Goal: Information Seeking & Learning: Understand process/instructions

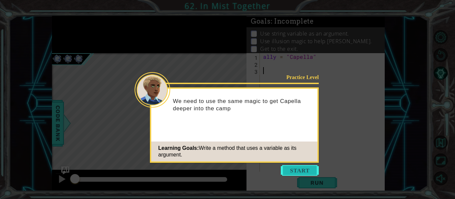
click at [303, 172] on button "Start" at bounding box center [300, 170] width 38 height 11
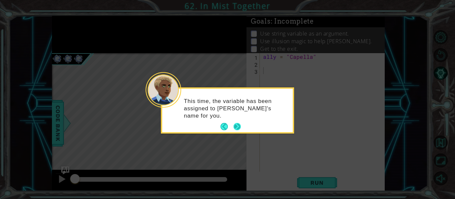
click at [238, 126] on button "Next" at bounding box center [237, 127] width 8 height 8
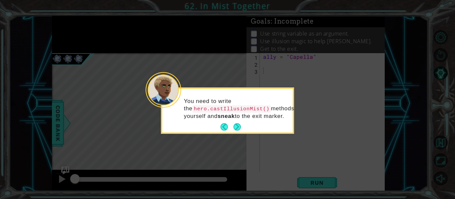
click at [238, 126] on button "Next" at bounding box center [237, 127] width 8 height 8
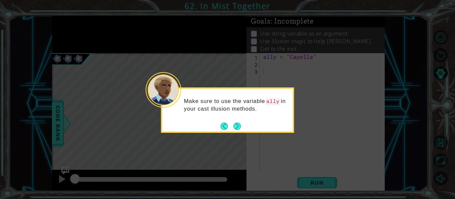
click at [238, 126] on button "Next" at bounding box center [237, 126] width 8 height 8
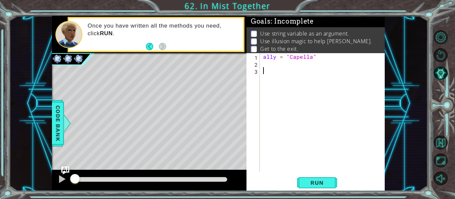
scroll to position [11, 0]
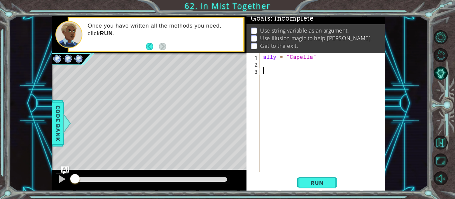
click at [278, 73] on div "ally = "Capella"" at bounding box center [324, 119] width 125 height 133
click at [337, 181] on div "Run" at bounding box center [317, 183] width 138 height 14
click at [320, 183] on span "Run" at bounding box center [317, 183] width 26 height 7
click at [267, 69] on div "ally = "Capella"" at bounding box center [324, 119] width 125 height 133
click at [266, 67] on div "ally = "Capella"" at bounding box center [324, 119] width 125 height 133
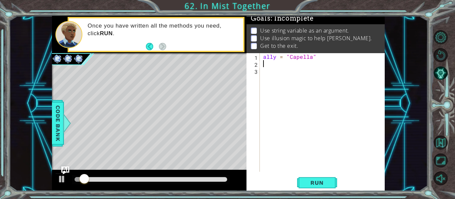
click at [265, 71] on div "ally = "Capella"" at bounding box center [324, 119] width 125 height 133
click at [54, 131] on span "Code Bank" at bounding box center [58, 123] width 11 height 41
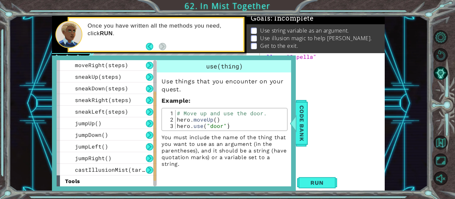
scroll to position [83, 0]
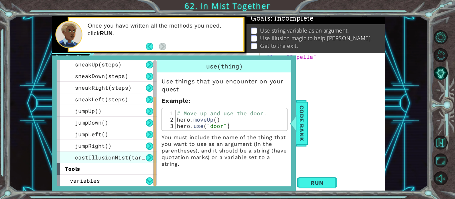
click at [106, 160] on span "castIllusionMist(target)" at bounding box center [115, 157] width 80 height 7
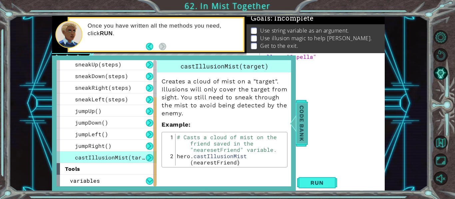
click at [298, 136] on span "Code Bank" at bounding box center [301, 123] width 11 height 41
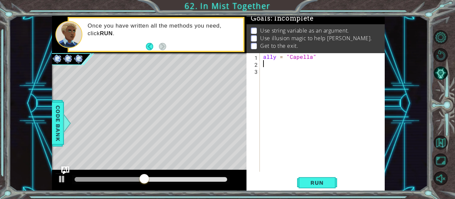
click at [271, 67] on div "ally = "Capella"" at bounding box center [324, 119] width 125 height 133
click at [267, 75] on div "ally = "Capella"" at bounding box center [324, 119] width 125 height 133
click at [277, 70] on div "ally = "Capella"" at bounding box center [324, 119] width 125 height 133
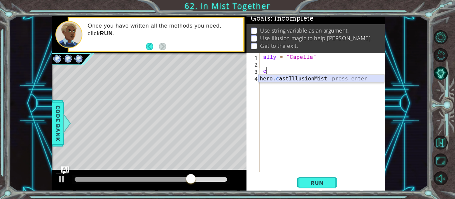
click at [268, 80] on div "hero. c astIllusionMist press enter" at bounding box center [321, 87] width 126 height 24
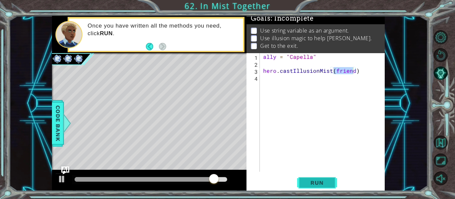
click at [313, 181] on span "Run" at bounding box center [317, 183] width 26 height 7
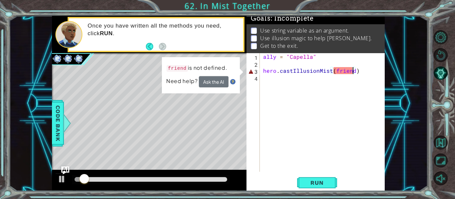
click at [352, 72] on div "ally = "Capella" hero . castIllusionMist ( friend )" at bounding box center [324, 119] width 125 height 133
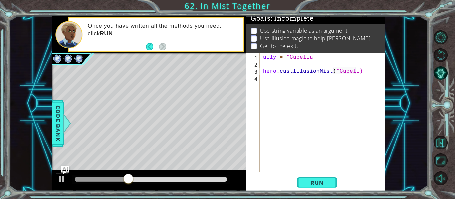
scroll to position [0, 6]
type textarea "hero.castIllusionMist("Capella")"
click at [312, 185] on span "Run" at bounding box center [317, 183] width 26 height 7
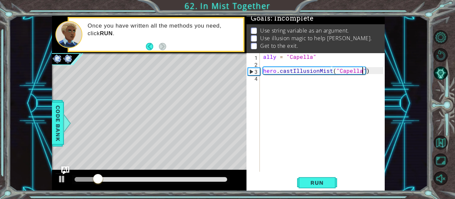
click at [265, 84] on div "ally = "Capella" hero . castIllusionMist ( "Capella" )" at bounding box center [324, 119] width 125 height 133
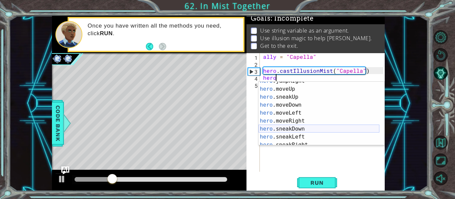
scroll to position [30, 0]
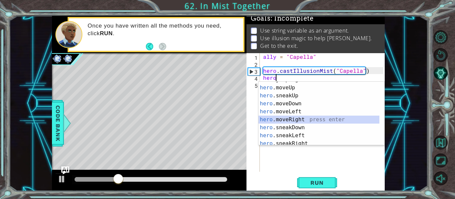
click at [297, 120] on div "hero .jumpRight press enter hero .moveUp press enter hero .sneakUp press enter …" at bounding box center [318, 116] width 121 height 80
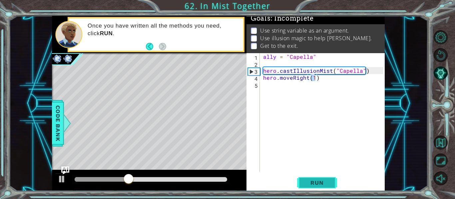
click at [311, 184] on span "Run" at bounding box center [317, 183] width 26 height 7
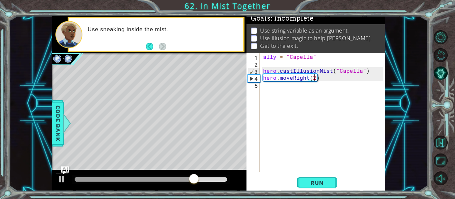
scroll to position [0, 3]
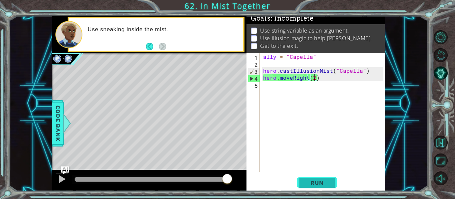
click at [308, 186] on span "Run" at bounding box center [317, 183] width 26 height 7
click at [306, 80] on div "ally = "Capella" hero . castIllusionMist ( "Capella" ) hero . moveRight ( 2 )" at bounding box center [324, 119] width 125 height 133
click at [290, 80] on div "ally = "Capella" hero . castIllusionMist ( "Capella" ) hero . moveRight ( 2 )" at bounding box center [324, 119] width 125 height 133
click at [293, 80] on div "ally = "Capella" hero . castIllusionMist ( "Capella" ) hero . moveRight ( 2 )" at bounding box center [324, 119] width 125 height 133
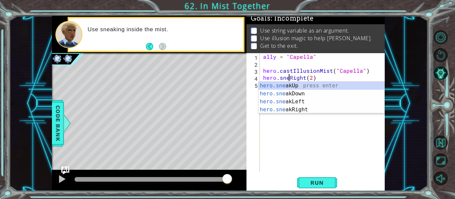
scroll to position [0, 2]
type textarea "hero.sneakRight(2)"
click at [313, 188] on button "Run" at bounding box center [317, 183] width 40 height 14
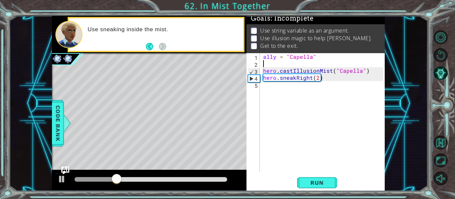
click at [269, 66] on div "ally = "Capella" hero . castIllusionMist ( "Capella" ) hero . sneakRight ( 2 )" at bounding box center [324, 119] width 125 height 133
type textarea "a"
type textarea "s"
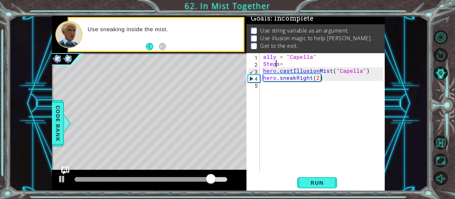
click at [277, 67] on div "ally = "Capella" Steps = hero . castIllusionMist ( "Capella" ) hero . sneakRigh…" at bounding box center [324, 119] width 125 height 133
click at [280, 66] on div "ally = "Capella" Steps = hero . castIllusionMist ( "Capella" ) hero . sneakRigh…" at bounding box center [324, 119] width 125 height 133
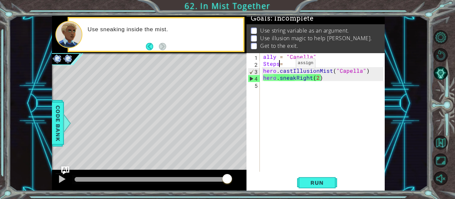
click at [284, 65] on div "ally = "Capella" Steps = hero . castIllusionMist ( "Capella" ) hero . sneakRigh…" at bounding box center [324, 119] width 125 height 133
type textarea "Steps= 2"
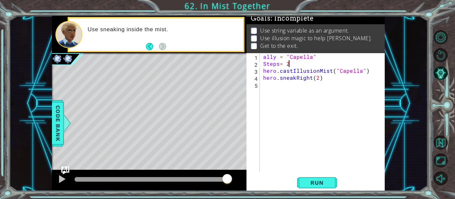
click at [269, 88] on div "ally = "Capella" Steps = 2 hero . castIllusionMist ( "Capella" ) hero . sneakRi…" at bounding box center [324, 119] width 125 height 133
click at [271, 93] on div "ally = "Capella" Steps = 2 hero . castIllusionMist ( "Capella" ) hero . sneakRi…" at bounding box center [324, 119] width 125 height 133
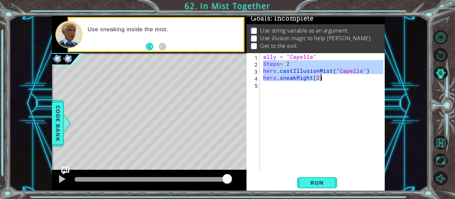
drag, startPoint x: 263, startPoint y: 66, endPoint x: 322, endPoint y: 81, distance: 61.1
click at [322, 81] on div "ally = "Capella" Steps = 2 hero . castIllusionMist ( "Capella" ) hero . sneakRi…" at bounding box center [324, 119] width 125 height 133
type textarea "hero.castIllusionMist("Capella") hero.sneakRight(2)"
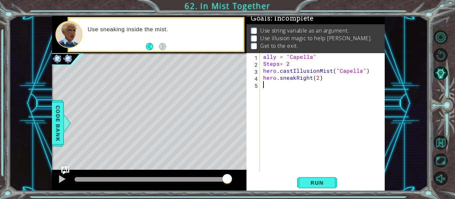
click at [306, 102] on div "ally = "Capella" Steps = 2 hero . castIllusionMist ( "Capella" ) hero . sneakRi…" at bounding box center [324, 119] width 125 height 133
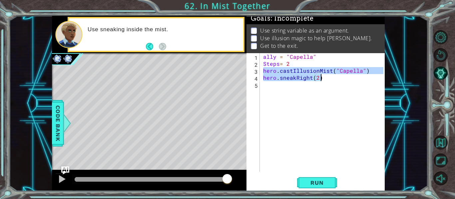
drag, startPoint x: 264, startPoint y: 69, endPoint x: 330, endPoint y: 79, distance: 66.1
click at [330, 79] on div "ally = "Capella" Steps = 2 hero . castIllusionMist ( "Capella" ) hero . sneakRi…" at bounding box center [324, 119] width 125 height 133
type textarea "hero.castIllusionMist("Capella") hero.sneakRight(2)"
click at [286, 92] on div "ally = "Capella" Steps = 2 hero . castIllusionMist ( "Capella" ) hero . sneakRi…" at bounding box center [324, 119] width 125 height 133
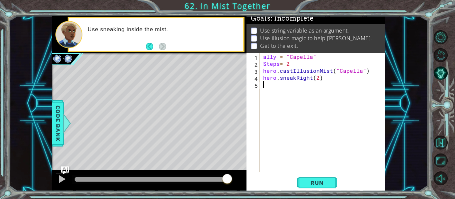
paste textarea "hero.sneakRight(2)"
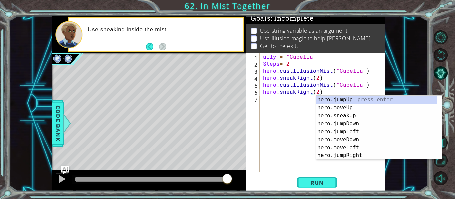
click at [319, 89] on div "ally = "Capella" Steps = 2 hero . castIllusionMist ( "Capella" ) hero . sneakRi…" at bounding box center [324, 119] width 125 height 133
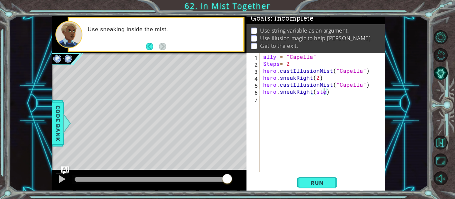
scroll to position [0, 4]
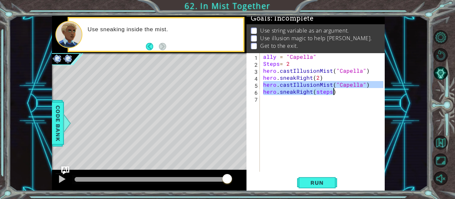
drag, startPoint x: 264, startPoint y: 85, endPoint x: 335, endPoint y: 93, distance: 71.4
click at [335, 93] on div "ally = "Capella" Steps = 2 hero . castIllusionMist ( "Capella" ) hero . sneakRi…" at bounding box center [324, 119] width 125 height 133
type textarea "hero.castIllusionMist("Capella") hero.sneakRight(steps)"
click at [285, 105] on div "ally = "Capella" Steps = 2 hero . castIllusionMist ( "Capella" ) hero . sneakRi…" at bounding box center [324, 119] width 125 height 133
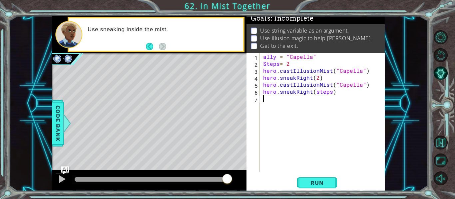
scroll to position [0, 0]
paste textarea "hero.sneakRight(steps)"
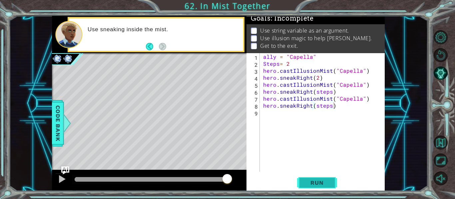
click at [308, 183] on span "Run" at bounding box center [317, 183] width 26 height 7
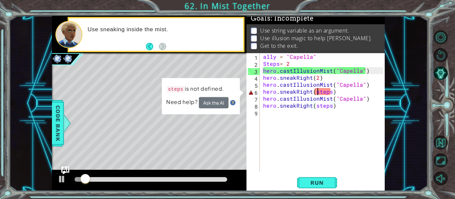
click at [318, 95] on div "ally = "Capella" Steps = 2 hero . castIllusionMist ( "Capella" ) hero . sneakRi…" at bounding box center [324, 119] width 125 height 133
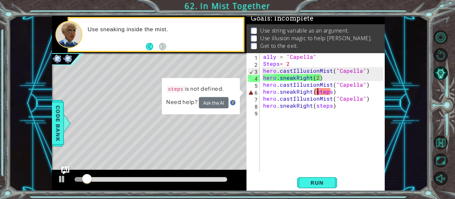
click at [317, 94] on div "ally = "Capella" Steps = 2 hero . castIllusionMist ( "Capella" ) hero . sneakRi…" at bounding box center [324, 119] width 125 height 133
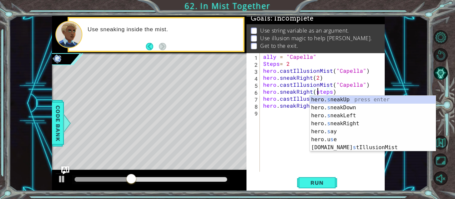
scroll to position [0, 4]
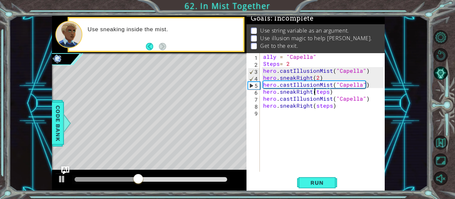
type textarea "hero.sneakRight(Steps)"
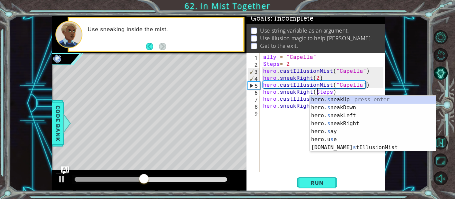
click at [295, 166] on div "ally = "Capella" Steps = 2 hero . castIllusionMist ( "Capella" ) hero . sneakRi…" at bounding box center [324, 119] width 125 height 133
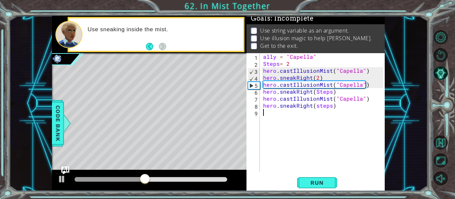
scroll to position [0, 0]
click at [318, 111] on div "ally = "Capella" Steps = 2 hero . castIllusionMist ( "Capella" ) hero . sneakRi…" at bounding box center [324, 119] width 125 height 133
click at [315, 105] on div "ally = "Capella" Steps = 2 hero . castIllusionMist ( "Capella" ) hero . sneakRi…" at bounding box center [324, 119] width 125 height 133
click at [317, 106] on div "ally = "Capella" Steps = 2 hero . castIllusionMist ( "Capella" ) hero . sneakRi…" at bounding box center [324, 119] width 125 height 133
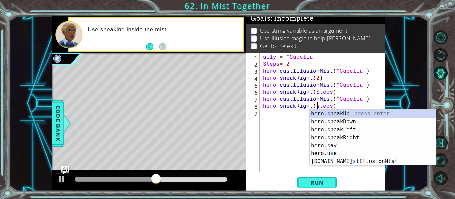
scroll to position [0, 4]
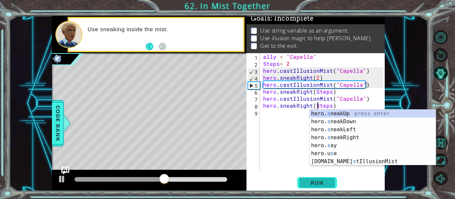
click at [316, 181] on span "Run" at bounding box center [317, 183] width 26 height 7
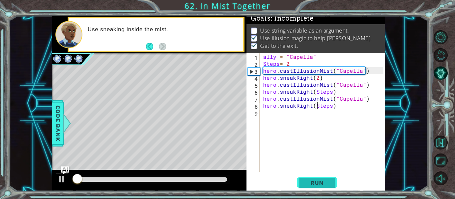
scroll to position [6, 0]
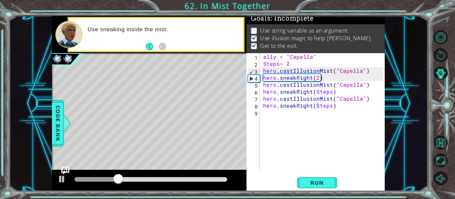
drag, startPoint x: 289, startPoint y: 24, endPoint x: 296, endPoint y: 24, distance: 7.0
click at [296, 27] on p "Use string variable as an argument." at bounding box center [304, 30] width 89 height 7
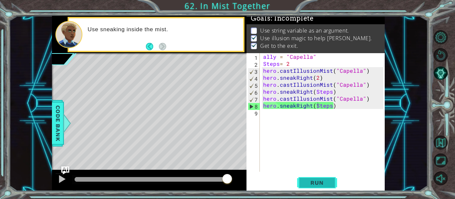
click at [313, 179] on button "Run" at bounding box center [317, 183] width 40 height 14
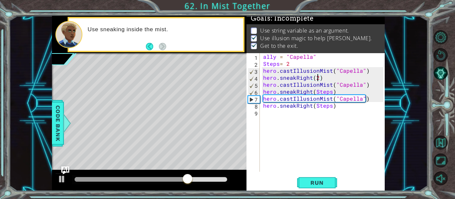
click at [318, 77] on div "ally = "Capella" Steps = 2 hero . castIllusionMist ( "Capella" ) hero . sneakRi…" at bounding box center [324, 119] width 125 height 133
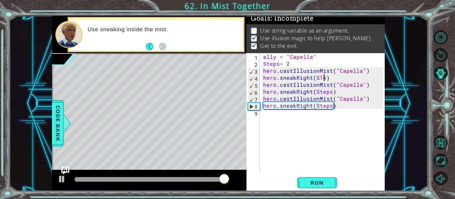
scroll to position [0, 4]
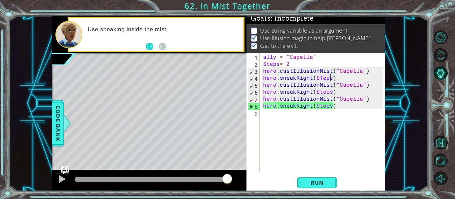
click at [359, 73] on div "ally = "Capella" Steps = 2 hero . castIllusionMist ( "Capella" ) hero . sneakRi…" at bounding box center [324, 119] width 125 height 133
click at [361, 72] on div "ally = "Capella" Steps = 2 hero . castIllusionMist ( "Capella" ) hero . sneakRi…" at bounding box center [324, 119] width 125 height 133
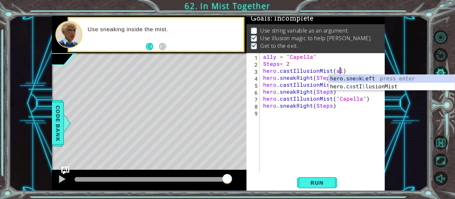
scroll to position [0, 5]
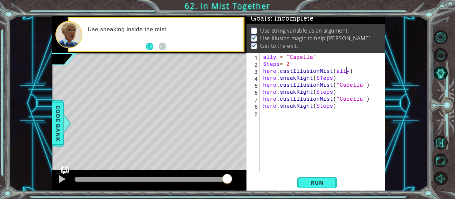
click at [361, 87] on div "ally = "Capella" Steps = 2 hero . castIllusionMist ( ally ) hero . sneakRight (…" at bounding box center [324, 119] width 125 height 133
click at [360, 100] on div "ally = "Capella" Steps = 2 hero . castIllusionMist ( ally ) hero . sneakRight (…" at bounding box center [324, 119] width 125 height 133
click at [362, 102] on div "ally = "Capella" Steps = 2 hero . castIllusionMist ( ally ) hero . sneakRight (…" at bounding box center [324, 119] width 125 height 133
click at [314, 184] on span "Run" at bounding box center [317, 183] width 26 height 7
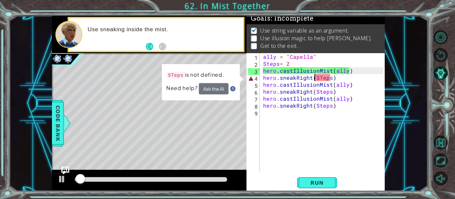
click at [315, 80] on div "ally = "Capella" Steps = 2 hero . castIllusionMist ( ally ) hero . sneakRight (…" at bounding box center [324, 119] width 125 height 133
click at [316, 80] on div "ally = "Capella" Steps = 2 hero . castIllusionMist ( ally ) hero . sneakRight (…" at bounding box center [324, 119] width 125 height 133
click at [317, 80] on div "ally = "Capella" Steps = 2 hero . castIllusionMist ( ally ) hero . sneakRight (…" at bounding box center [324, 119] width 125 height 133
click at [323, 77] on div "ally = "Capella" Steps = 2 hero . castIllusionMist ( ally ) hero . sneakRight (…" at bounding box center [324, 119] width 125 height 133
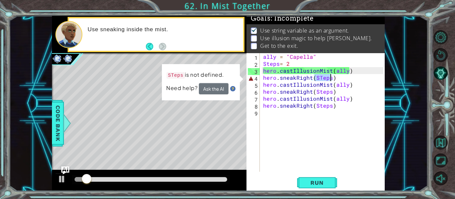
click at [323, 78] on div "ally = "Capella" Steps = 2 hero . castIllusionMist ( ally ) hero . sneakRight (…" at bounding box center [324, 119] width 125 height 133
click at [320, 79] on div "ally = "Capella" Steps = 2 hero . castIllusionMist ( ally ) hero . sneakRight (…" at bounding box center [322, 112] width 121 height 119
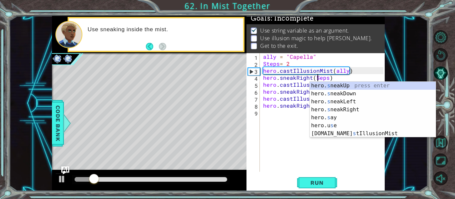
scroll to position [0, 4]
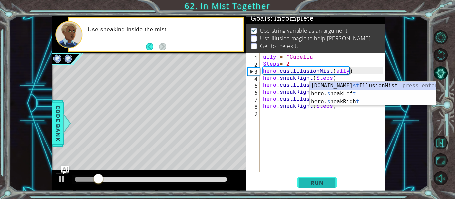
type textarea "hero.sneakRight(Steps)"
click at [314, 177] on button "Run" at bounding box center [317, 183] width 40 height 14
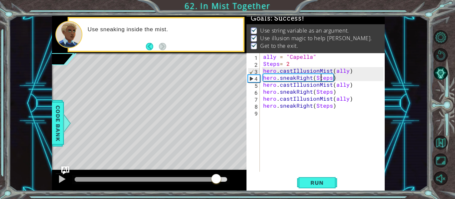
click at [216, 180] on div at bounding box center [151, 179] width 152 height 5
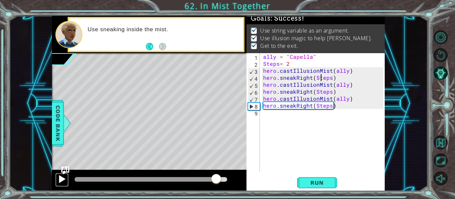
click at [61, 183] on div at bounding box center [62, 179] width 9 height 9
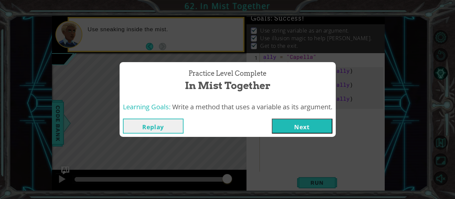
click at [310, 127] on button "Next" at bounding box center [302, 126] width 61 height 15
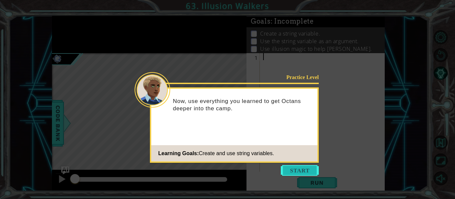
click at [294, 170] on button "Start" at bounding box center [300, 170] width 38 height 11
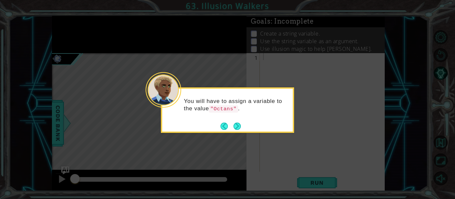
click at [247, 129] on div "You will have to assign a variable to the value "Octans" ." at bounding box center [227, 111] width 133 height 46
click at [229, 120] on div "You will have to assign a variable to the value "Octans" ." at bounding box center [227, 109] width 130 height 34
click at [235, 122] on button "Next" at bounding box center [236, 126] width 9 height 9
click at [233, 123] on button "Next" at bounding box center [236, 126] width 7 height 7
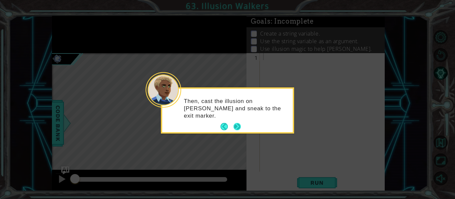
click at [238, 126] on button "Next" at bounding box center [237, 127] width 8 height 8
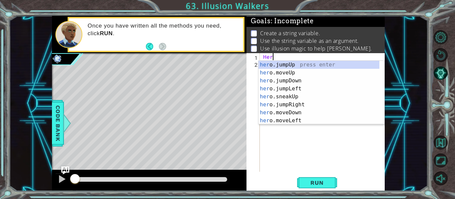
type textarea "H"
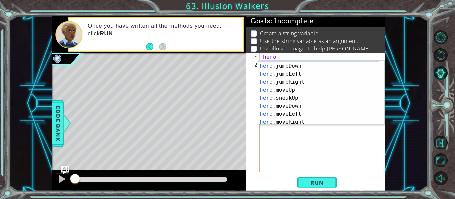
scroll to position [56, 0]
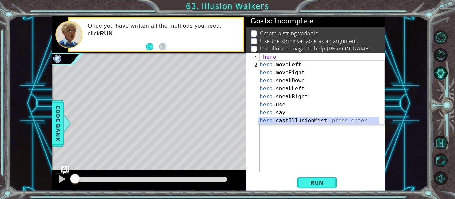
click at [284, 123] on div "hero .moveLeft press enter hero .moveRight press enter hero .sneakDown press en…" at bounding box center [318, 101] width 121 height 80
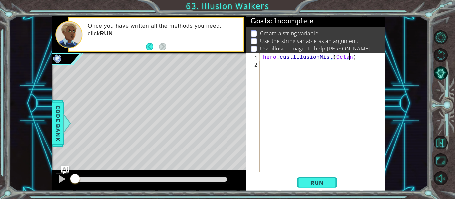
scroll to position [0, 5]
type textarea "hero.castIllusionMist(Octans)"
click at [311, 181] on span "Run" at bounding box center [317, 183] width 26 height 7
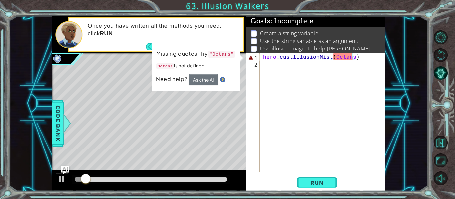
click at [357, 55] on div "hero . castIllusionMist ( Octans )" at bounding box center [324, 119] width 125 height 133
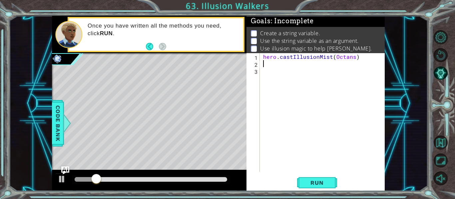
click at [357, 55] on div "hero . castIllusionMist ( Octans )" at bounding box center [324, 119] width 125 height 133
type textarea "hero.castIllusionMist(Octans)"
click at [263, 56] on div "hero . castIllusionMist ( Octans )" at bounding box center [324, 119] width 125 height 133
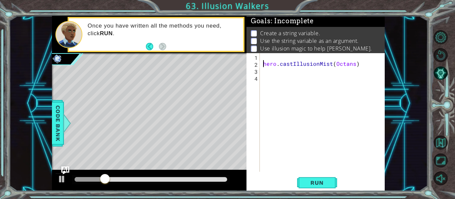
click at [263, 56] on div "hero . castIllusionMist ( Octans )" at bounding box center [324, 119] width 125 height 133
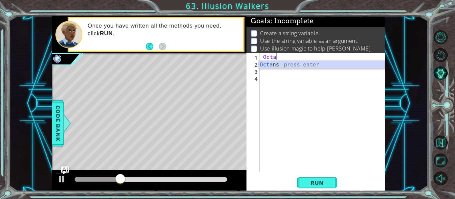
scroll to position [0, 1]
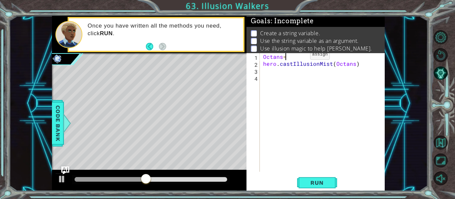
click at [299, 56] on div "Octans = hero . castIllusionMist ( Octans )" at bounding box center [324, 119] width 125 height 133
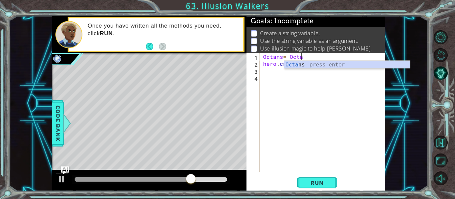
scroll to position [0, 2]
click at [282, 59] on div "Octans = Octans hero . castIllusionMist ( Octans )" at bounding box center [324, 119] width 125 height 133
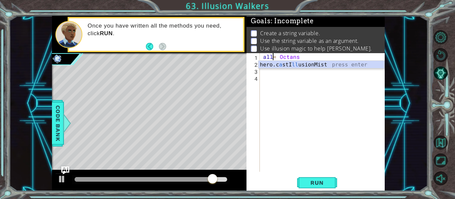
scroll to position [0, 1]
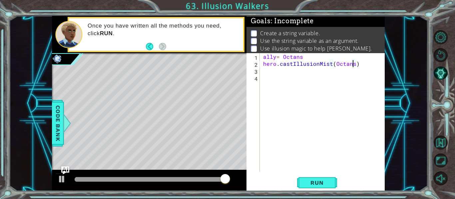
click at [354, 66] on div "ally = Octans hero . castIllusionMist ( Octans )" at bounding box center [324, 119] width 125 height 133
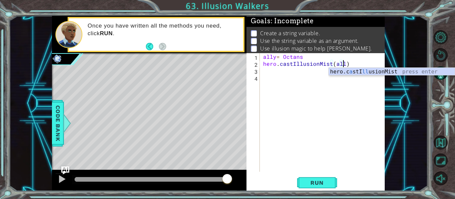
scroll to position [0, 5]
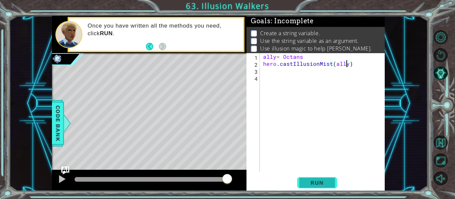
click at [320, 179] on button "Run" at bounding box center [317, 183] width 40 height 14
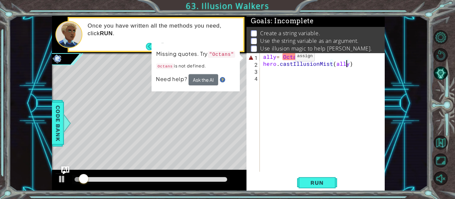
click at [283, 58] on div "ally = Octans hero . castIllusionMist ( ally )" at bounding box center [324, 119] width 125 height 133
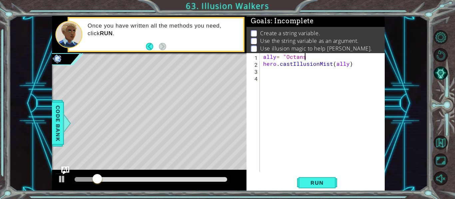
click at [305, 57] on div "ally = "Octans hero . castIllusionMist ( ally )" at bounding box center [324, 119] width 125 height 133
type textarea "ally= "Octans""
click at [316, 195] on div "1 ההההההההההההההההההההההההההההההההההההההההההההההההההההההההההההההההההההההההההההה…" at bounding box center [227, 99] width 455 height 199
click at [314, 187] on button "Run" at bounding box center [317, 183] width 40 height 14
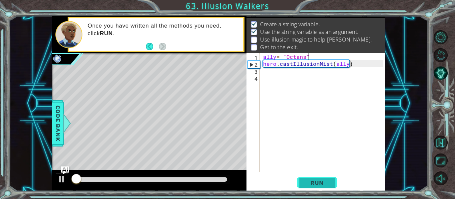
scroll to position [10, 0]
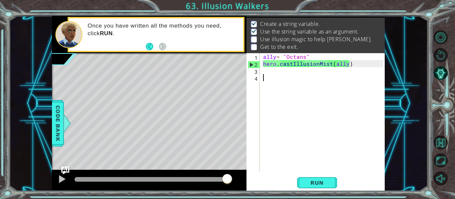
click at [274, 80] on div "ally = "Octans" hero . castIllusionMist ( ally )" at bounding box center [324, 119] width 125 height 133
click at [274, 73] on div "ally = "Octans" hero . castIllusionMist ( ally )" at bounding box center [324, 119] width 125 height 133
click at [270, 81] on div "ally = "Octans" hero . castIllusionMist ( ally )" at bounding box center [324, 119] width 125 height 133
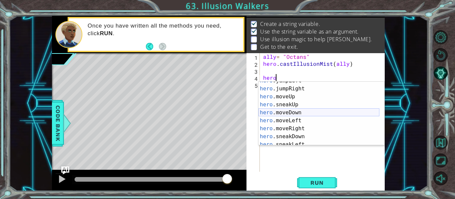
scroll to position [21, 0]
click at [291, 97] on div "hero .jumpLeft press enter hero .jumpRight press enter hero .moveUp press enter…" at bounding box center [318, 117] width 121 height 80
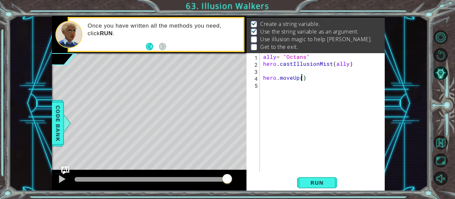
type textarea "hero.moveUp(2)"
click at [279, 93] on div "ally = "Octans" hero . castIllusionMist ( ally ) hero . moveUp ( 2 )" at bounding box center [324, 119] width 125 height 133
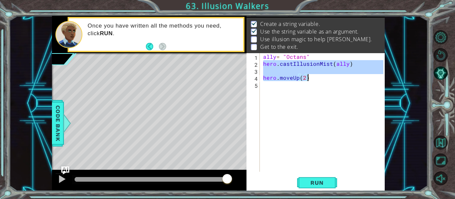
drag, startPoint x: 263, startPoint y: 67, endPoint x: 311, endPoint y: 80, distance: 50.0
click at [311, 80] on div "ally = "Octans" hero . castIllusionMist ( ally ) hero . moveUp ( 2 )" at bounding box center [324, 119] width 125 height 133
type textarea "hero.moveUp(2)"
click at [274, 100] on div "ally = "Octans" hero . castIllusionMist ( ally ) hero . moveUp ( 2 )" at bounding box center [324, 119] width 125 height 133
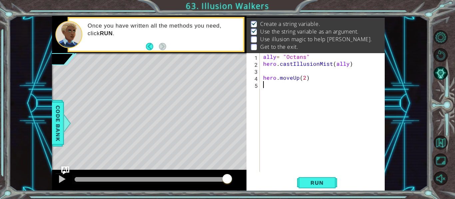
paste textarea "hero.moveUp(2)"
type textarea "hero.moveUp(2)"
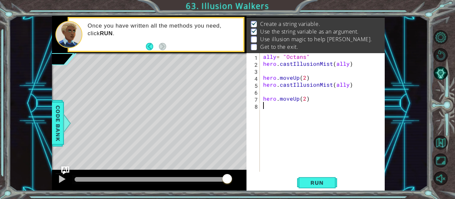
click at [271, 112] on div "ally = "Octans" hero . castIllusionMist ( ally ) hero . moveUp ( 2 ) hero . cas…" at bounding box center [324, 119] width 125 height 133
click at [264, 78] on div "ally = "Octans" hero . castIllusionMist ( ally ) hero . moveUp ( 2 ) hero . cas…" at bounding box center [324, 119] width 125 height 133
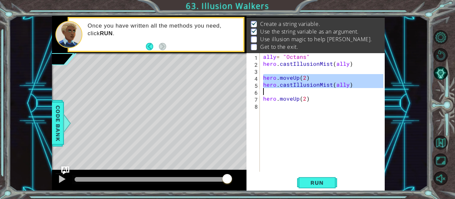
drag, startPoint x: 264, startPoint y: 78, endPoint x: 289, endPoint y: 86, distance: 26.2
click at [289, 86] on div "ally = "Octans" hero . castIllusionMist ( ally ) hero . moveUp ( 2 ) hero . cas…" at bounding box center [324, 119] width 125 height 133
click at [259, 95] on div "6" at bounding box center [254, 92] width 12 height 7
type textarea "hero.moveUp(2)"
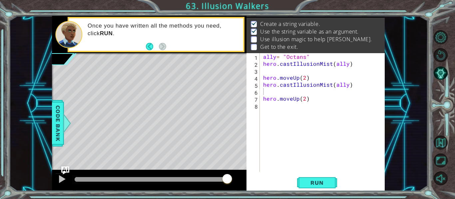
drag, startPoint x: 261, startPoint y: 81, endPoint x: 294, endPoint y: 82, distance: 33.0
click at [294, 82] on div "1 2 3 4 5 6 7 8 ally = "Octans" hero . castIllusionMist ( ally ) hero . moveUp …" at bounding box center [314, 112] width 137 height 119
click at [265, 84] on div "ally = "Octans" hero . castIllusionMist ( ally ) hero . moveUp ( 2 ) hero . cas…" at bounding box center [324, 119] width 125 height 133
click at [265, 85] on div "ally = "Octans" hero . castIllusionMist ( ally ) hero . moveUp ( 2 ) hero . cas…" at bounding box center [324, 119] width 125 height 133
click at [322, 175] on div "hero.castIllusionMist(ally) 1 2 3 4 5 6 7 8 ally = "Octans" hero . castIllusion…" at bounding box center [315, 122] width 138 height 138
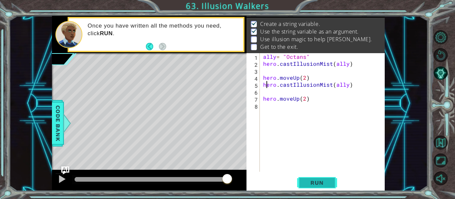
click at [322, 179] on button "Run" at bounding box center [317, 183] width 40 height 14
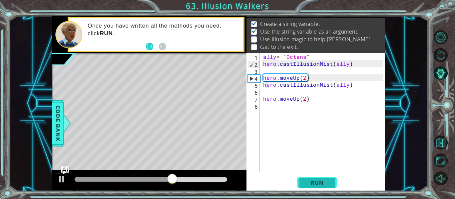
click at [322, 179] on button "Run" at bounding box center [317, 183] width 40 height 14
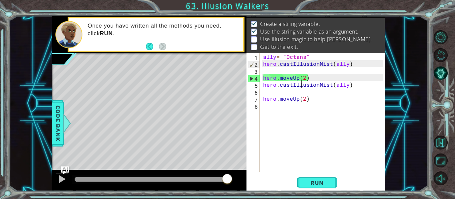
click at [301, 84] on div "ally = "Octans" hero . castIllusionMist ( ally ) hero . moveUp ( 2 ) hero . cas…" at bounding box center [324, 119] width 125 height 133
click at [290, 77] on div "ally = "Octans" hero . castIllusionMist ( ally ) hero . moveUp ( 2 ) hero . cas…" at bounding box center [324, 119] width 125 height 133
click at [292, 79] on div "ally = "Octans" hero . castIllusionMist ( ally ) hero . moveUp ( 2 ) hero . cas…" at bounding box center [324, 119] width 125 height 133
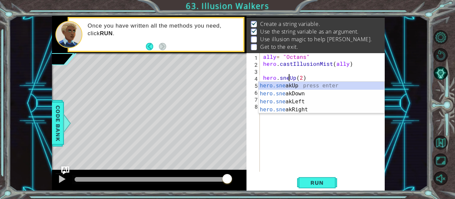
scroll to position [0, 2]
click at [289, 89] on div "hero.snea kUp press enter hero.snea kDown press enter hero.snea kLeft press ent…" at bounding box center [321, 106] width 126 height 48
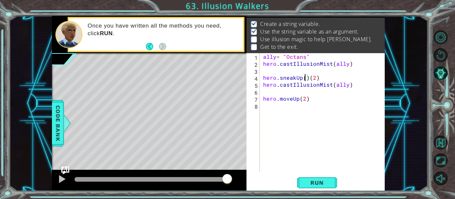
scroll to position [0, 3]
click at [327, 77] on div "ally = "Octans" hero . castIllusionMist ( ally ) hero . sneakUp ( 2 ) ( 2 ) her…" at bounding box center [324, 119] width 125 height 133
click at [288, 102] on div "ally = "Octans" hero . castIllusionMist ( ally ) hero . sneakUp ( 2 ) hero . ca…" at bounding box center [324, 119] width 125 height 133
click at [291, 101] on div "ally = "Octans" hero . castIllusionMist ( ally ) hero . sneakUp ( 2 ) hero . ca…" at bounding box center [324, 119] width 125 height 133
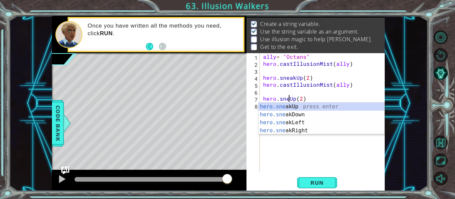
type textarea "hero.sneakUp(2)"
click at [318, 90] on div "ally = "Octans" hero . castIllusionMist ( ally ) hero . sneakUp ( 2 ) hero . ca…" at bounding box center [324, 119] width 125 height 133
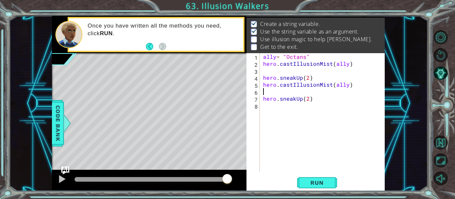
scroll to position [0, 0]
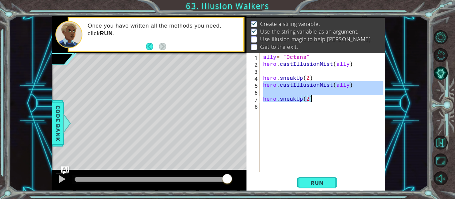
drag, startPoint x: 264, startPoint y: 86, endPoint x: 313, endPoint y: 101, distance: 51.9
click at [313, 101] on div "ally = "Octans" hero . castIllusionMist ( ally ) hero . sneakUp ( 2 ) hero . ca…" at bounding box center [324, 119] width 125 height 133
type textarea "hero.sneakUp(2)"
click at [278, 117] on div "ally = "Octans" hero . castIllusionMist ( ally ) hero . sneakUp ( 2 ) hero . ca…" at bounding box center [324, 119] width 125 height 133
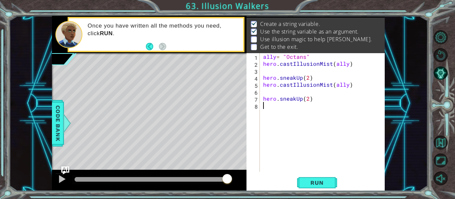
paste textarea "hero.sneakUp(2)"
type textarea "hero.sneakUp(2)"
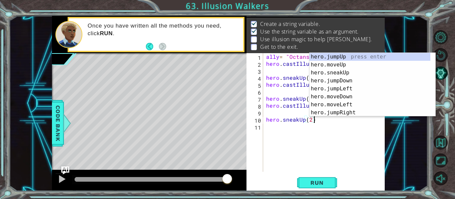
click at [301, 153] on div "ally = "Octans" hero . castIllusionMist ( ally ) hero . sneakUp ( 2 ) hero . ca…" at bounding box center [326, 119] width 122 height 133
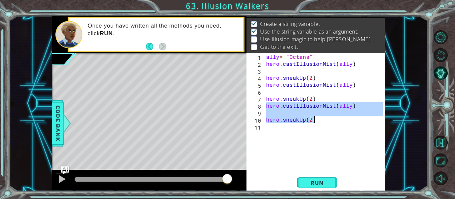
drag, startPoint x: 267, startPoint y: 105, endPoint x: 314, endPoint y: 119, distance: 49.5
click at [314, 119] on div "ally = "Octans" hero . castIllusionMist ( ally ) hero . sneakUp ( 2 ) hero . ca…" at bounding box center [326, 119] width 122 height 133
click at [314, 119] on div "ally = "Octans" hero . castIllusionMist ( ally ) hero . sneakUp ( 2 ) hero . ca…" at bounding box center [324, 112] width 118 height 119
type textarea "hero.sneakUp(2)"
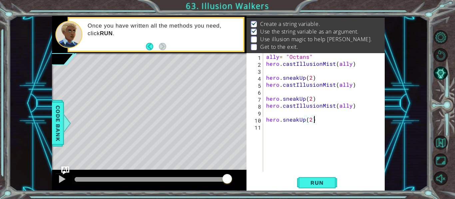
click at [290, 145] on div "ally = "Octans" hero . castIllusionMist ( ally ) hero . sneakUp ( 2 ) hero . ca…" at bounding box center [326, 119] width 122 height 133
paste textarea "hero.sneakUp(2)"
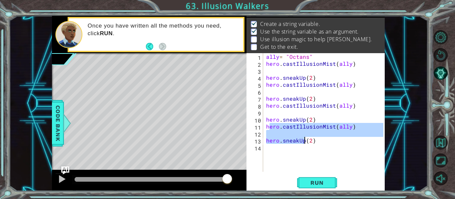
drag, startPoint x: 268, startPoint y: 128, endPoint x: 294, endPoint y: 130, distance: 26.4
click at [297, 131] on div "ally = "Octans" hero . castIllusionMist ( ally ) hero . sneakUp ( 2 ) hero . ca…" at bounding box center [326, 119] width 122 height 133
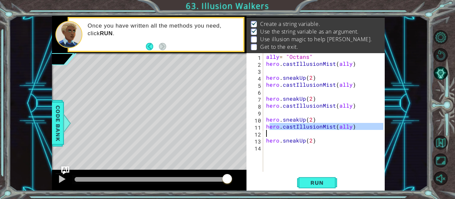
click at [261, 134] on div "12" at bounding box center [255, 134] width 15 height 7
type textarea "hero.sneakUp(2)"
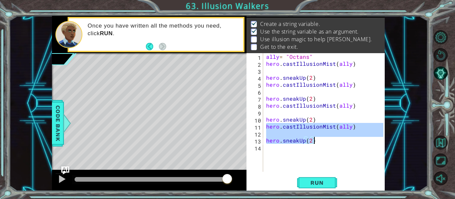
drag, startPoint x: 266, startPoint y: 128, endPoint x: 316, endPoint y: 142, distance: 51.8
click at [316, 142] on div "ally = "Octans" hero . castIllusionMist ( ally ) hero . sneakUp ( 2 ) hero . ca…" at bounding box center [326, 119] width 122 height 133
type textarea "hero.sneakUp(2)"
click at [274, 162] on div "ally = "Octans" hero . castIllusionMist ( ally ) hero . sneakUp ( 2 ) hero . ca…" at bounding box center [326, 119] width 122 height 133
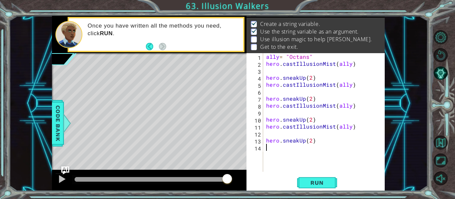
paste textarea "hero.sneakUp(2)"
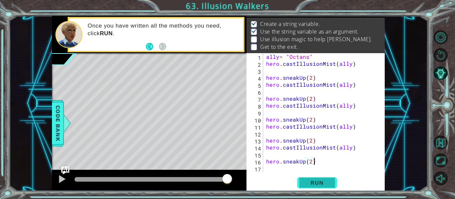
click at [311, 185] on span "Run" at bounding box center [317, 183] width 26 height 7
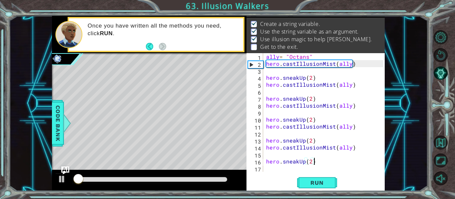
click at [197, 181] on div at bounding box center [151, 179] width 152 height 5
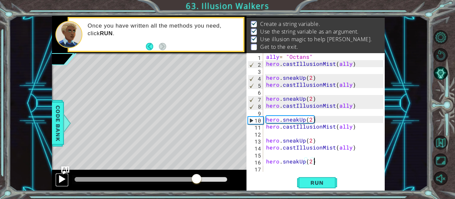
click at [67, 177] on button at bounding box center [61, 180] width 13 height 14
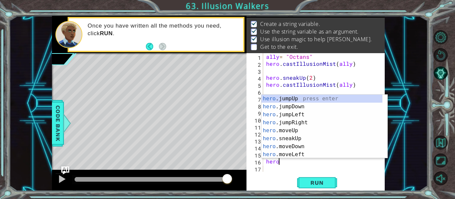
type textarea "h"
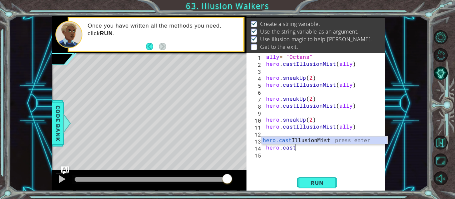
type textarea "h"
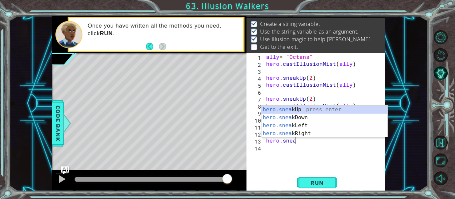
type textarea "h"
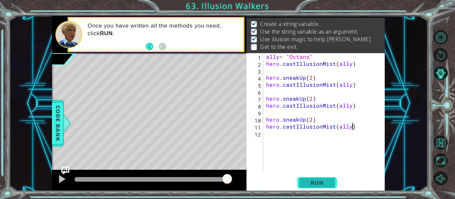
click at [317, 179] on button "Run" at bounding box center [317, 183] width 40 height 14
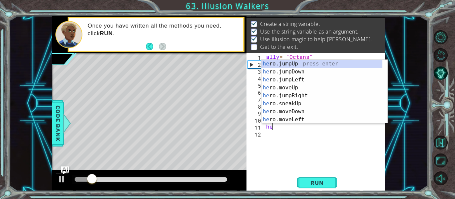
type textarea "h"
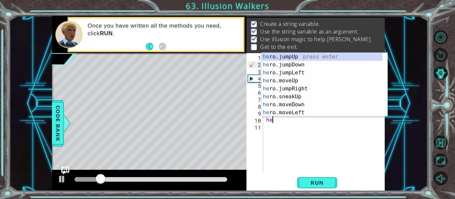
type textarea "h"
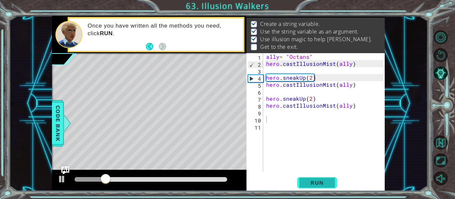
click at [318, 181] on span "Run" at bounding box center [317, 183] width 26 height 7
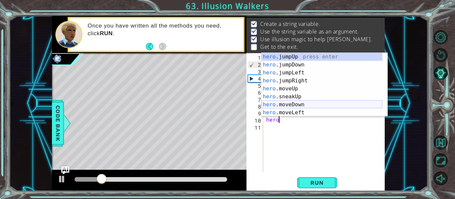
scroll to position [1, 0]
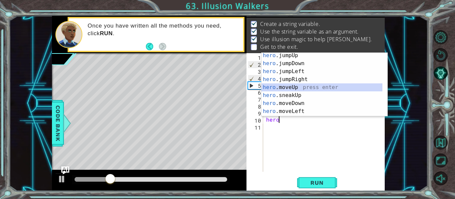
click at [284, 87] on div "hero .jumpUp press enter hero .jumpDown press enter hero .jumpLeft press enter …" at bounding box center [321, 92] width 121 height 80
type textarea "hero.moveUp(1)"
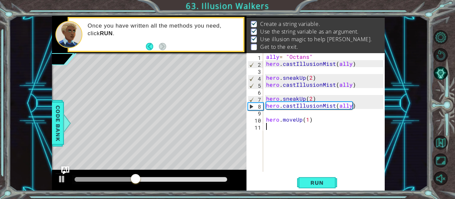
click at [280, 136] on div "ally = "Octans" hero . castIllusionMist ( ally ) hero . sneakUp ( 2 ) hero . ca…" at bounding box center [326, 119] width 122 height 133
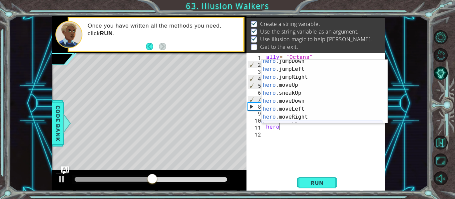
scroll to position [11, 0]
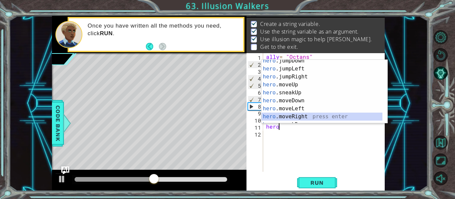
click at [287, 116] on div "hero .jumpDown press enter hero .jumpLeft press enter hero .jumpRight press ent…" at bounding box center [321, 97] width 121 height 80
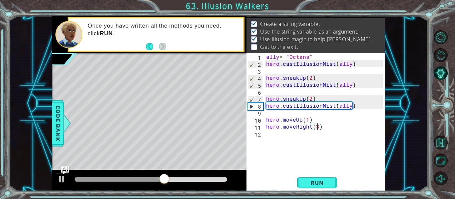
scroll to position [0, 3]
type textarea "hero.moveRight(3)"
click at [306, 181] on span "Run" at bounding box center [317, 183] width 26 height 7
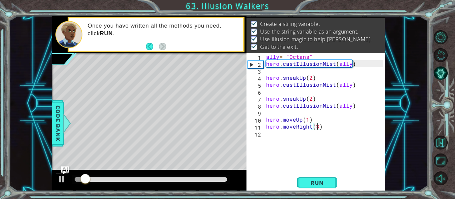
click at [209, 180] on div at bounding box center [151, 179] width 152 height 5
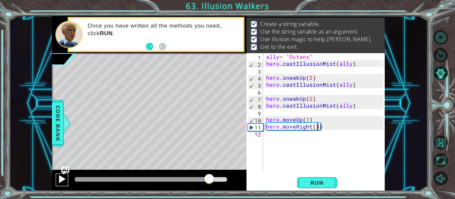
click at [57, 178] on button at bounding box center [61, 180] width 13 height 14
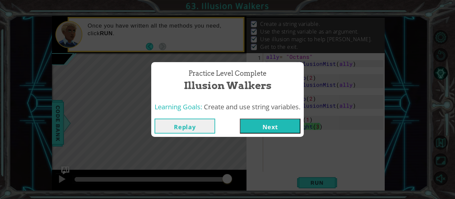
click at [268, 125] on button "Next" at bounding box center [270, 126] width 61 height 15
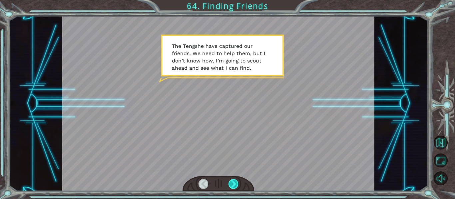
click at [235, 181] on div at bounding box center [233, 183] width 10 height 9
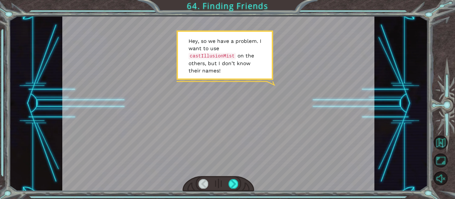
click at [227, 181] on div at bounding box center [218, 184] width 72 height 16
click at [225, 184] on div at bounding box center [218, 184] width 72 height 16
click at [226, 186] on div at bounding box center [218, 184] width 72 height 16
click at [232, 186] on div at bounding box center [233, 183] width 10 height 9
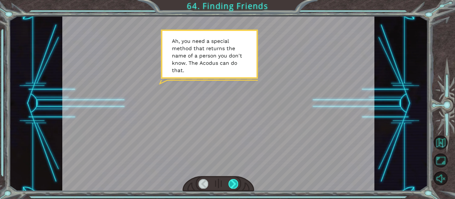
click at [232, 186] on div at bounding box center [233, 183] width 10 height 9
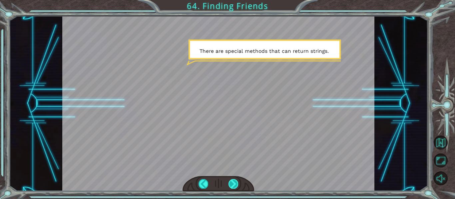
click at [232, 186] on div at bounding box center [233, 183] width 10 height 9
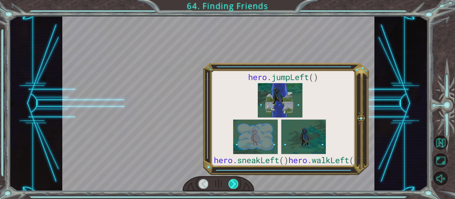
click at [232, 186] on div at bounding box center [233, 183] width 10 height 9
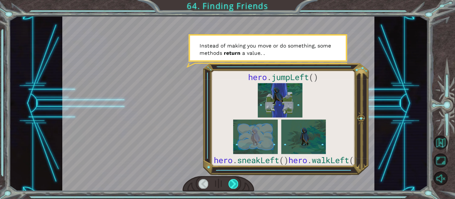
click at [231, 182] on div at bounding box center [233, 183] width 10 height 9
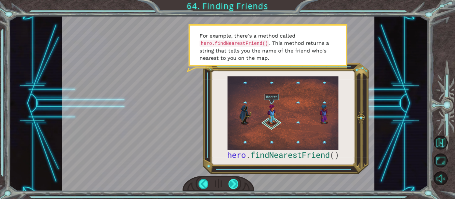
click at [233, 186] on div at bounding box center [233, 183] width 10 height 9
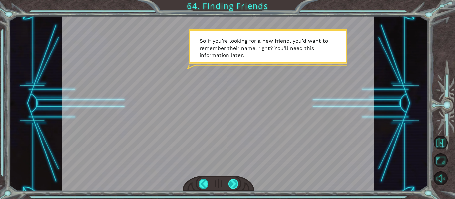
click at [230, 188] on div at bounding box center [233, 183] width 10 height 9
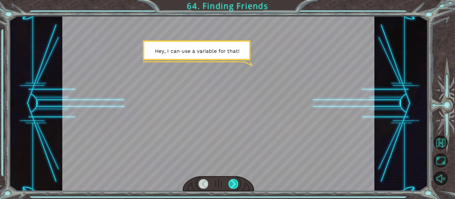
click at [232, 180] on div at bounding box center [233, 183] width 10 height 9
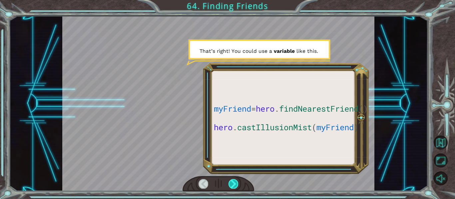
click at [233, 181] on div at bounding box center [233, 183] width 10 height 9
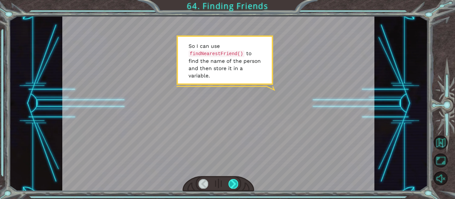
click at [233, 181] on div at bounding box center [233, 183] width 10 height 9
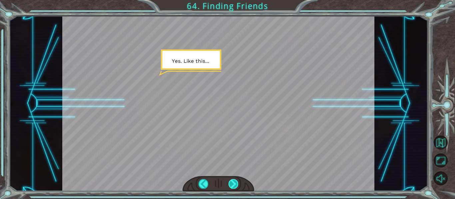
click at [233, 181] on div at bounding box center [233, 183] width 10 height 9
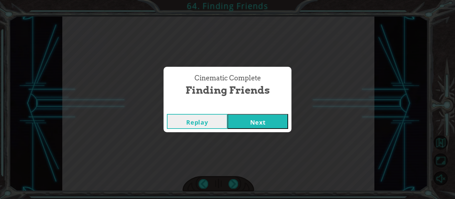
click at [250, 121] on button "Next" at bounding box center [257, 121] width 61 height 15
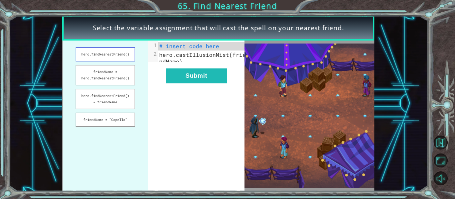
click at [122, 59] on button "hero.findNearestFriend()" at bounding box center [106, 54] width 60 height 14
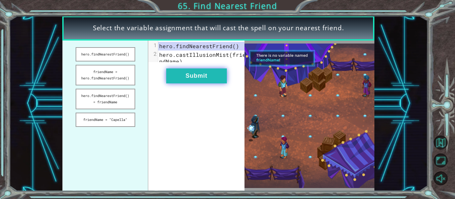
click at [190, 82] on button "Submit" at bounding box center [196, 76] width 61 height 15
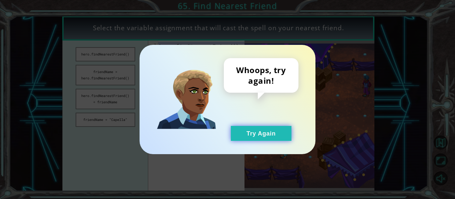
click at [253, 134] on button "Try Again" at bounding box center [261, 133] width 61 height 15
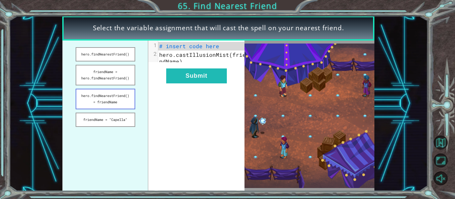
click at [120, 102] on button "hero.findNearestFriend() = friendName" at bounding box center [106, 99] width 60 height 21
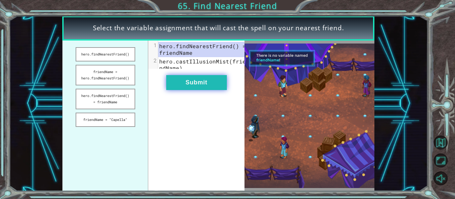
click at [172, 90] on button "Submit" at bounding box center [196, 82] width 61 height 15
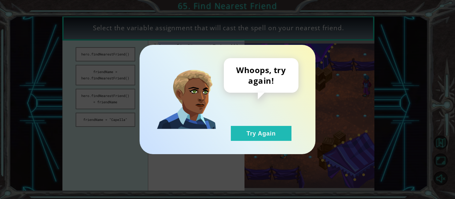
click at [245, 142] on div "Whoops, try again! Try Again" at bounding box center [227, 100] width 176 height 110
click at [281, 149] on div "Whoops, try again! Try Again" at bounding box center [227, 100] width 176 height 110
click at [268, 138] on button "Try Again" at bounding box center [261, 133] width 61 height 15
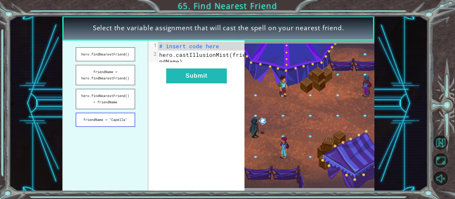
click at [125, 121] on button "friendName = "Capella"" at bounding box center [106, 120] width 60 height 14
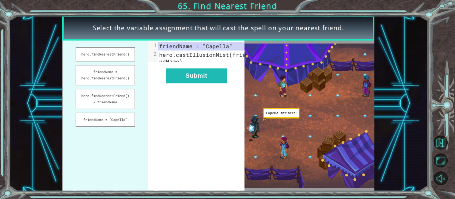
click at [208, 90] on div "xxxxxxxxxx 2 1 friendName = "Capella" 2 hero.castIllusionMist(friendName) Submit" at bounding box center [196, 116] width 96 height 151
click at [207, 90] on div "xxxxxxxxxx 2 1 friendName = "Capella" 2 hero.castIllusionMist(friendName) Submit" at bounding box center [196, 116] width 96 height 151
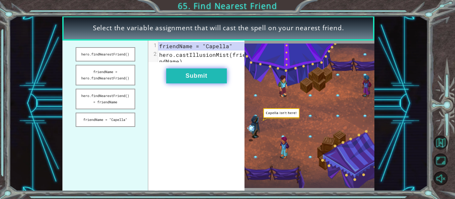
click at [204, 84] on button "Submit" at bounding box center [196, 76] width 61 height 15
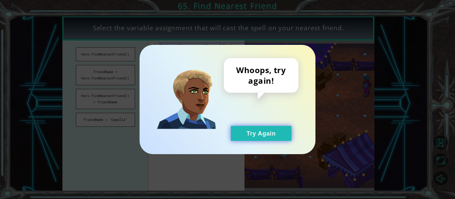
click at [277, 133] on button "Try Again" at bounding box center [261, 133] width 61 height 15
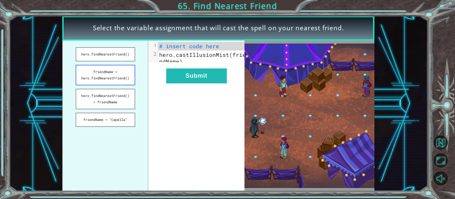
click at [116, 84] on button "friendName = hero.findNearestFriend()" at bounding box center [106, 75] width 60 height 21
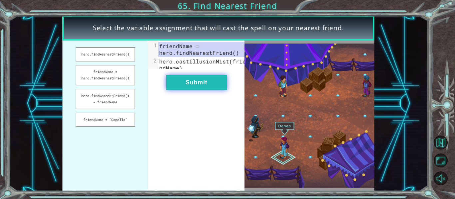
click at [185, 82] on button "Submit" at bounding box center [196, 82] width 61 height 15
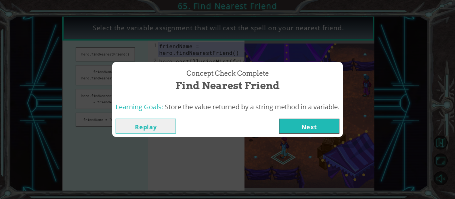
click at [294, 125] on button "Next" at bounding box center [309, 126] width 61 height 15
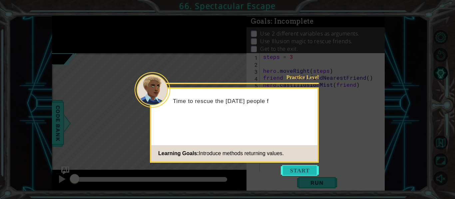
click at [299, 168] on button "Start" at bounding box center [300, 170] width 38 height 11
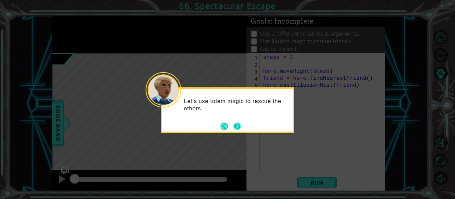
click at [239, 127] on button "Next" at bounding box center [237, 126] width 8 height 8
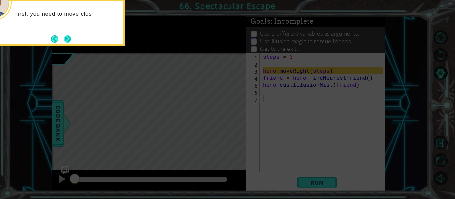
click at [66, 37] on button "Next" at bounding box center [68, 39] width 8 height 8
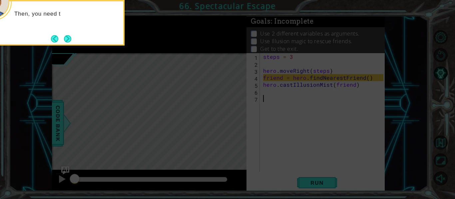
click at [66, 37] on button "Next" at bounding box center [67, 38] width 9 height 9
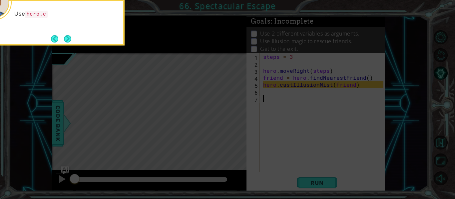
click at [66, 37] on button "Next" at bounding box center [68, 39] width 8 height 8
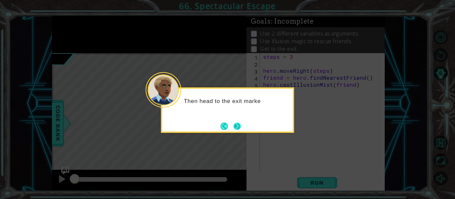
click at [235, 128] on button "Next" at bounding box center [237, 126] width 8 height 8
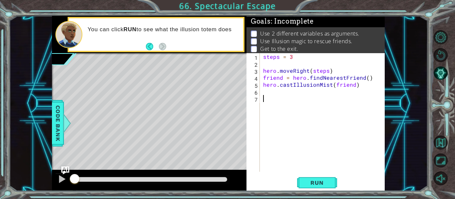
scroll to position [2, 0]
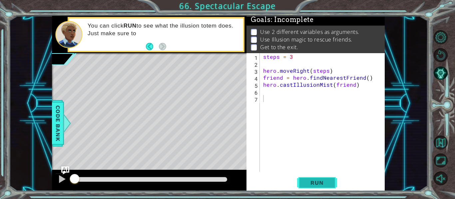
click at [318, 182] on span "Run" at bounding box center [317, 183] width 26 height 7
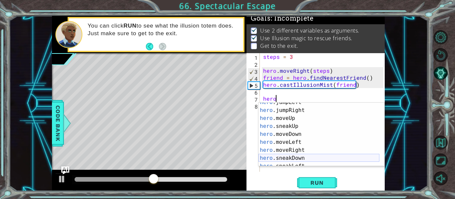
scroll to position [21, 0]
click at [296, 150] on div "hero .jumpLeft press enter hero .jumpRight press enter hero .moveUp press enter…" at bounding box center [318, 139] width 121 height 80
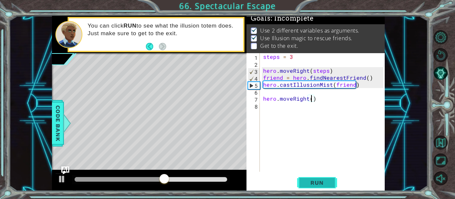
scroll to position [0, 3]
type textarea "hero.moveRight(3)"
click at [313, 180] on span "Run" at bounding box center [317, 183] width 26 height 7
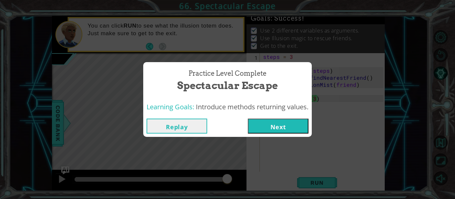
click at [280, 121] on button "Next" at bounding box center [278, 126] width 61 height 15
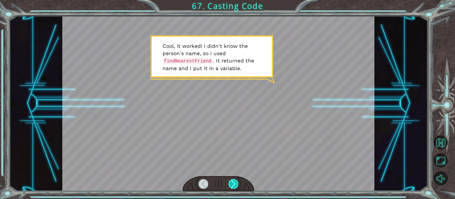
click at [233, 189] on div at bounding box center [233, 183] width 10 height 9
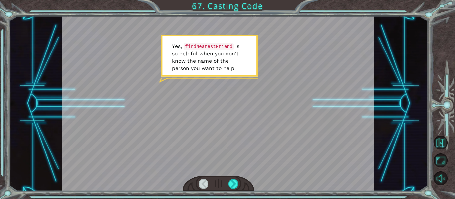
drag, startPoint x: 231, startPoint y: 186, endPoint x: 227, endPoint y: 187, distance: 4.4
click at [227, 187] on div at bounding box center [218, 184] width 72 height 16
click at [230, 185] on div at bounding box center [233, 183] width 10 height 9
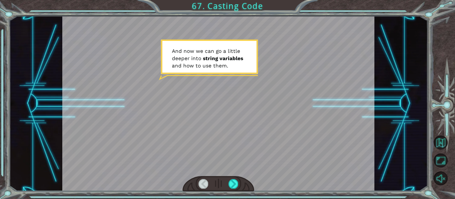
click at [240, 183] on div at bounding box center [218, 184] width 72 height 16
click at [229, 180] on div at bounding box center [233, 183] width 10 height 9
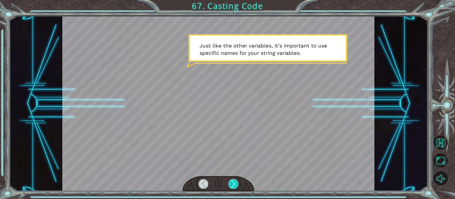
click at [230, 179] on div at bounding box center [233, 183] width 10 height 9
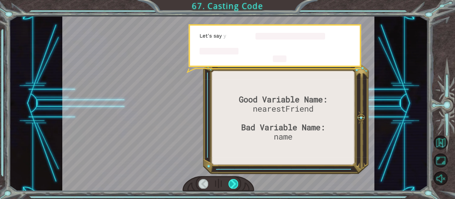
click at [230, 179] on div at bounding box center [233, 183] width 10 height 9
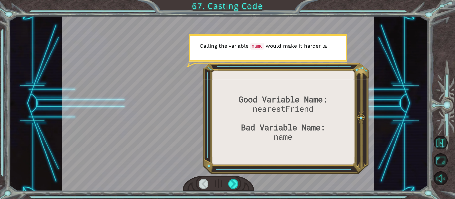
click at [196, 188] on div at bounding box center [218, 184] width 72 height 16
click at [233, 181] on div at bounding box center [233, 183] width 10 height 9
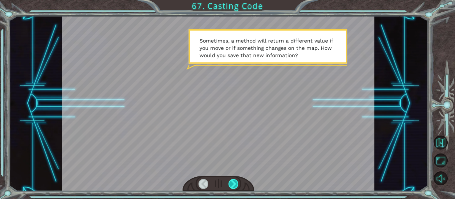
click at [233, 181] on div at bounding box center [233, 183] width 10 height 9
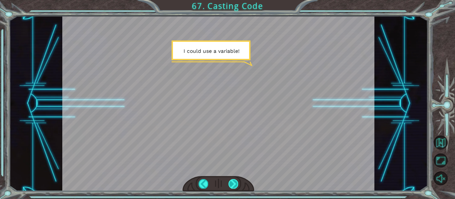
click at [233, 181] on div at bounding box center [233, 183] width 10 height 9
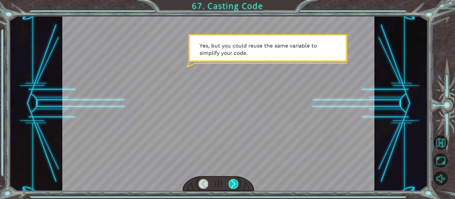
click at [233, 181] on div at bounding box center [233, 183] width 10 height 9
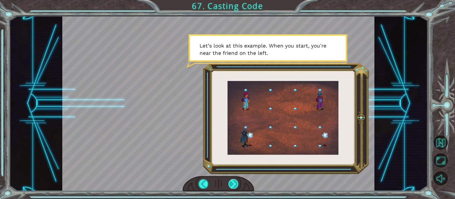
click at [233, 181] on div at bounding box center [233, 183] width 10 height 9
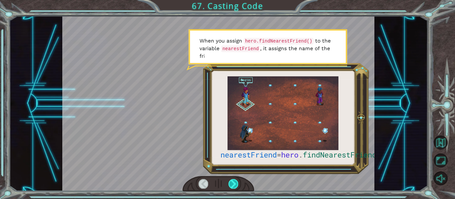
click at [233, 181] on div at bounding box center [233, 183] width 10 height 9
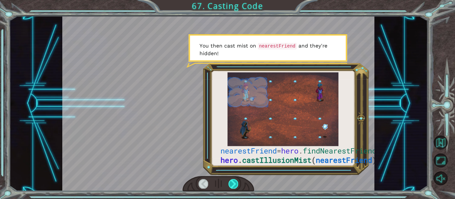
click at [233, 181] on div at bounding box center [233, 183] width 10 height 9
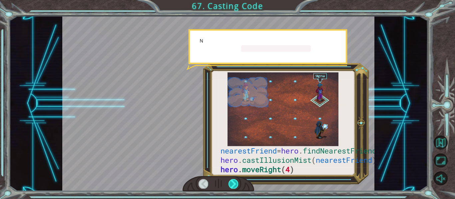
click at [233, 181] on div at bounding box center [233, 183] width 10 height 9
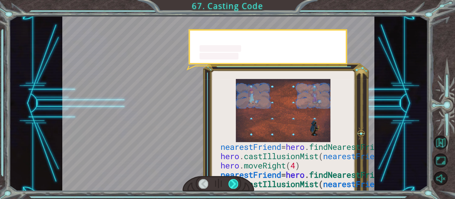
click at [233, 181] on div at bounding box center [233, 183] width 10 height 9
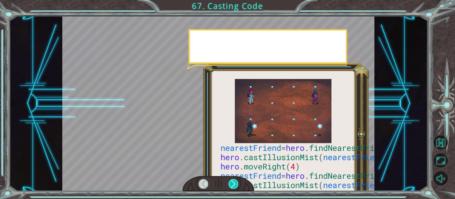
click at [233, 181] on div at bounding box center [233, 183] width 10 height 9
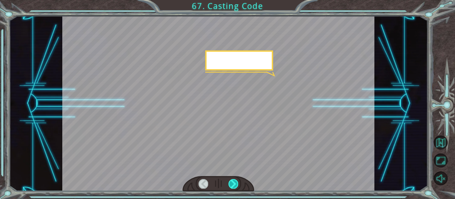
click at [233, 181] on div at bounding box center [233, 183] width 10 height 9
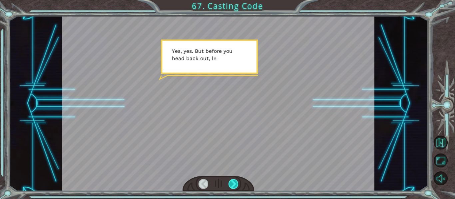
click at [233, 181] on div at bounding box center [233, 183] width 10 height 9
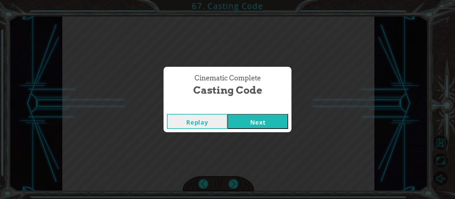
click at [263, 124] on button "Next" at bounding box center [257, 121] width 61 height 15
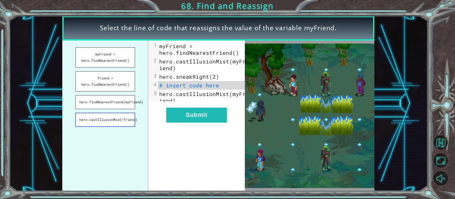
click at [120, 122] on button "hero.castIllusionMist(friend)" at bounding box center [105, 120] width 60 height 14
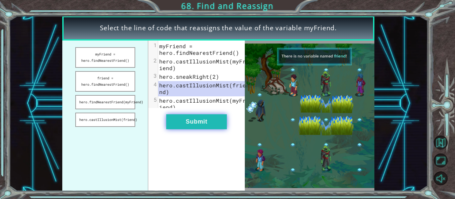
click at [194, 125] on button "Submit" at bounding box center [196, 122] width 61 height 15
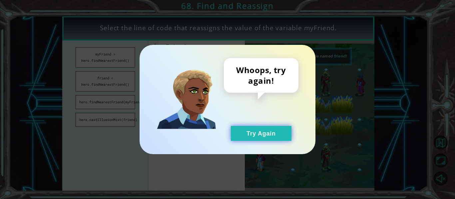
click at [249, 132] on button "Try Again" at bounding box center [261, 133] width 61 height 15
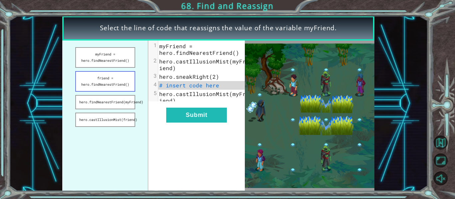
click at [100, 90] on button "friend = hero.findNearestFriend()" at bounding box center [105, 81] width 60 height 21
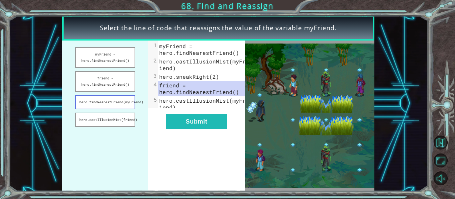
click at [110, 104] on button "hero.findNearestFriend(myFriend)" at bounding box center [105, 102] width 60 height 14
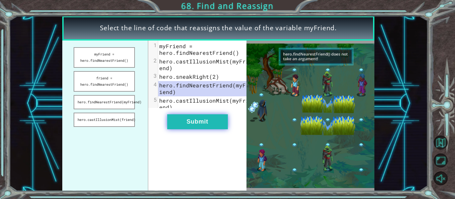
click at [182, 121] on button "Submit" at bounding box center [197, 122] width 61 height 15
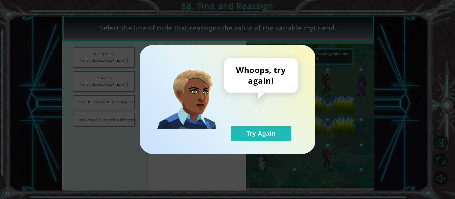
click at [269, 122] on div "Whoops, try again! Try Again" at bounding box center [261, 99] width 75 height 83
click at [263, 128] on button "Try Again" at bounding box center [261, 133] width 61 height 15
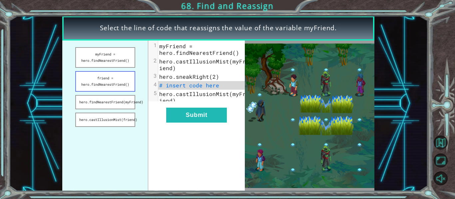
click at [105, 78] on button "friend = hero.findNearestFriend()" at bounding box center [105, 81] width 60 height 21
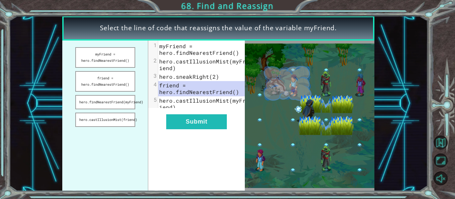
click at [220, 139] on div "xxxxxxxxxx 5 1 myFriend = hero.findNearestFriend() 2 hero.castIllusionMist(myFr…" at bounding box center [196, 116] width 97 height 151
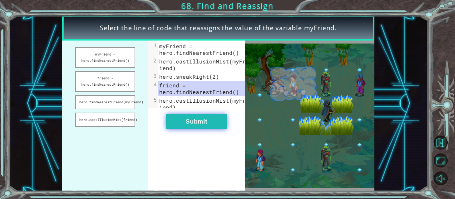
click at [210, 126] on button "Submit" at bounding box center [196, 122] width 61 height 15
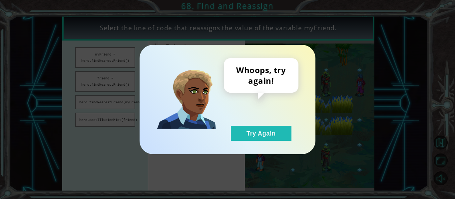
click at [255, 125] on div "Whoops, try again! Try Again" at bounding box center [261, 99] width 75 height 83
click at [255, 132] on button "Try Again" at bounding box center [261, 133] width 61 height 15
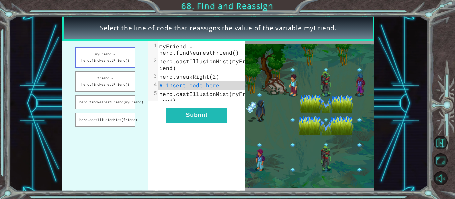
click at [116, 60] on button "myFriend = hero.findNearestFriend()" at bounding box center [105, 57] width 60 height 21
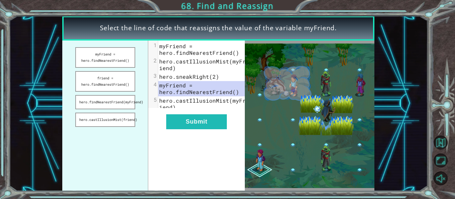
click at [202, 136] on div "xxxxxxxxxx 5 1 myFriend = hero.findNearestFriend() 2 hero.castIllusionMist(myFr…" at bounding box center [196, 116] width 97 height 151
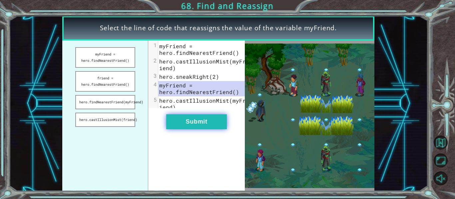
click at [199, 124] on button "Submit" at bounding box center [196, 122] width 61 height 15
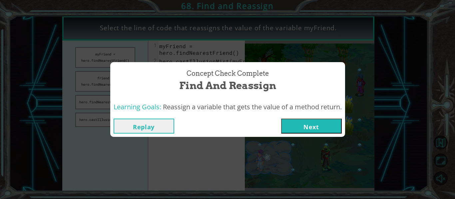
click at [286, 122] on button "Next" at bounding box center [311, 126] width 61 height 15
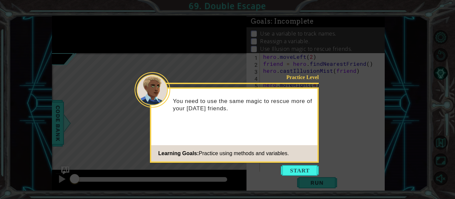
click at [294, 164] on icon at bounding box center [227, 99] width 455 height 199
click at [294, 170] on button "Start" at bounding box center [300, 170] width 38 height 11
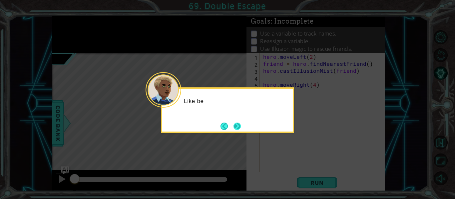
click at [241, 123] on button "Next" at bounding box center [237, 126] width 8 height 8
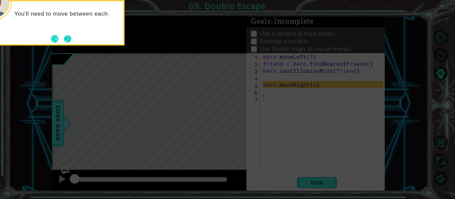
click at [68, 43] on button "Next" at bounding box center [67, 38] width 7 height 7
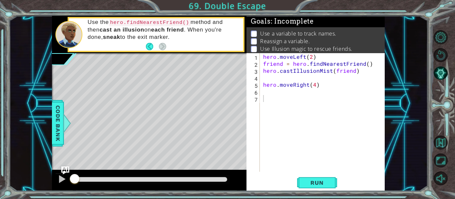
click at [240, 96] on div "methods hero use(thing) moveUp(steps) moveDown(steps) moveLeft(steps) moveRight…" at bounding box center [218, 103] width 333 height 175
click at [323, 179] on button "Run" at bounding box center [317, 183] width 40 height 14
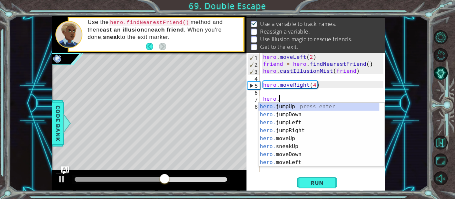
scroll to position [64, 0]
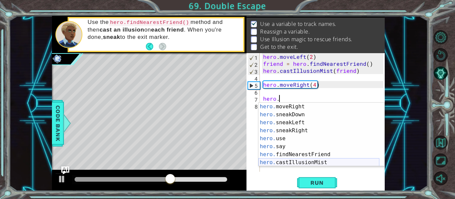
click at [289, 159] on div "hero. moveRight press enter hero. sneakDown press enter hero. sneakLeft press e…" at bounding box center [318, 143] width 121 height 80
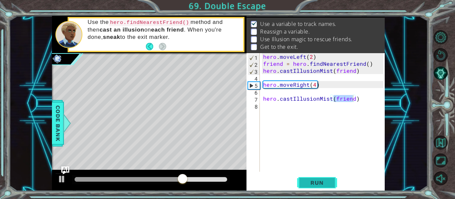
click at [313, 177] on button "Run" at bounding box center [317, 183] width 40 height 14
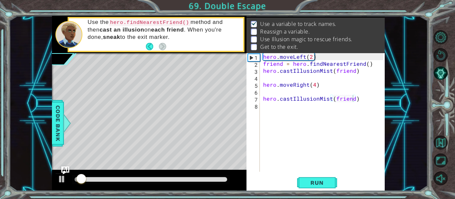
click at [202, 186] on div at bounding box center [149, 180] width 194 height 21
click at [200, 179] on div at bounding box center [151, 179] width 152 height 5
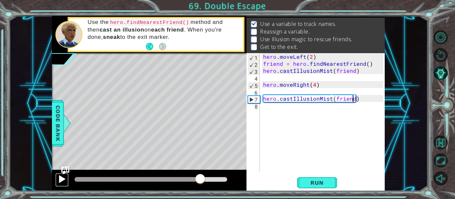
click at [59, 178] on div at bounding box center [62, 179] width 9 height 9
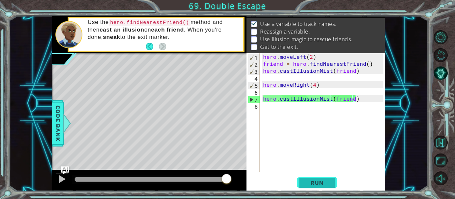
click at [317, 183] on span "Run" at bounding box center [317, 183] width 26 height 7
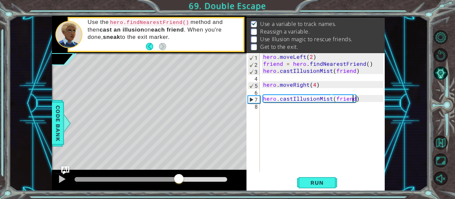
click at [179, 179] on div at bounding box center [151, 179] width 152 height 5
click at [211, 183] on div at bounding box center [151, 179] width 158 height 9
click at [211, 180] on div at bounding box center [151, 179] width 152 height 5
click at [57, 185] on button at bounding box center [61, 180] width 13 height 14
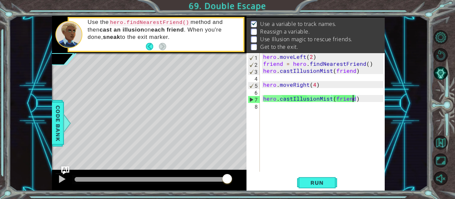
click at [251, 102] on div "7" at bounding box center [254, 99] width 12 height 7
click at [248, 99] on div "7" at bounding box center [254, 99] width 12 height 7
type textarea "hero.castIllusionMist(friend)"
click at [272, 115] on div "hero . moveLeft ( 2 ) friend = hero . findNearestFriend ( ) hero . castIllusion…" at bounding box center [324, 119] width 125 height 133
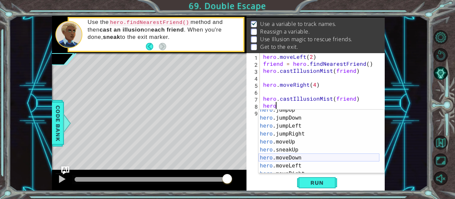
scroll to position [12, 0]
click at [276, 165] on div "hero .jumpUp press enter hero .jumpDown press enter hero .jumpLeft press enter …" at bounding box center [318, 146] width 121 height 80
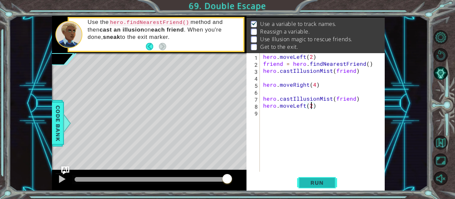
scroll to position [0, 3]
click at [311, 176] on button "Run" at bounding box center [317, 183] width 40 height 14
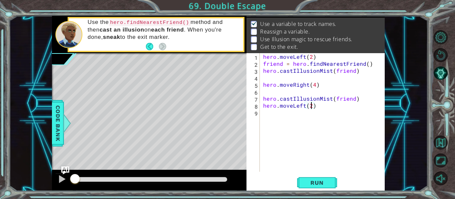
click at [312, 194] on div "1 ההההההההההההההההההההההההההההההההההההההההההההההההההההההההההההההההההההההההההההה…" at bounding box center [227, 99] width 455 height 199
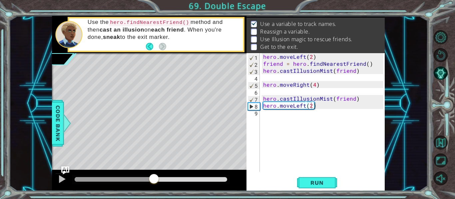
click at [153, 179] on div at bounding box center [151, 179] width 152 height 5
click at [209, 179] on div at bounding box center [151, 179] width 152 height 5
click at [58, 179] on div at bounding box center [62, 179] width 9 height 9
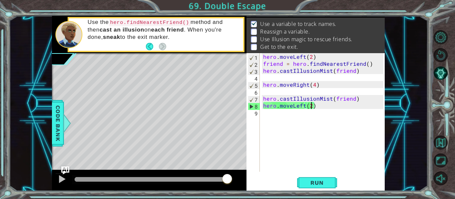
click at [282, 96] on div "hero . moveLeft ( 2 ) friend = hero . findNearestFriend ( ) hero . castIllusion…" at bounding box center [324, 119] width 125 height 133
type textarea "hero.castIllusionMist(friend)"
click at [269, 96] on div "hero . moveLeft ( 2 ) friend = hero . findNearestFriend ( ) hero . castIllusion…" at bounding box center [324, 119] width 125 height 133
click at [265, 91] on div "hero . moveLeft ( 2 ) friend = hero . findNearestFriend ( ) hero . castIllusion…" at bounding box center [324, 119] width 125 height 133
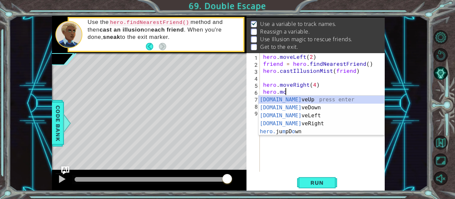
scroll to position [0, 1]
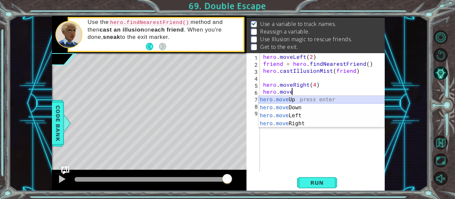
click at [288, 103] on div "hero.move Up press enter hero.move Down press enter hero.move Left press enter …" at bounding box center [321, 120] width 126 height 48
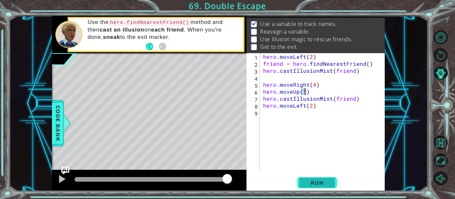
type textarea "hero.moveUp(1)"
click at [322, 178] on button "Run" at bounding box center [317, 183] width 40 height 14
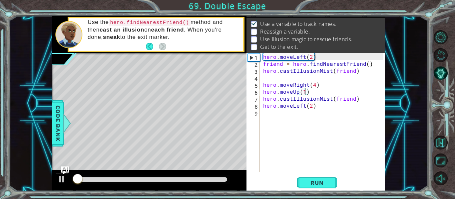
click at [203, 176] on div at bounding box center [151, 179] width 158 height 9
click at [172, 179] on div at bounding box center [151, 179] width 152 height 5
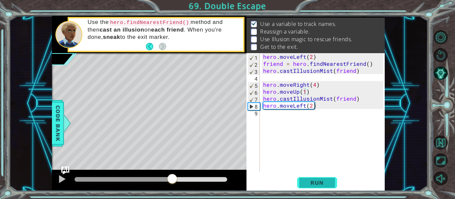
click at [314, 180] on span "Run" at bounding box center [317, 183] width 26 height 7
click at [316, 115] on div "hero . moveLeft ( 2 ) friend = hero . findNearestFriend ( ) hero . castIllusion…" at bounding box center [324, 119] width 125 height 133
click at [318, 112] on div "hero . moveLeft ( 2 ) friend = hero . findNearestFriend ( ) hero . castIllusion…" at bounding box center [324, 119] width 125 height 133
click at [320, 110] on div "hero . moveLeft ( 2 ) friend = hero . findNearestFriend ( ) hero . castIllusion…" at bounding box center [324, 119] width 125 height 133
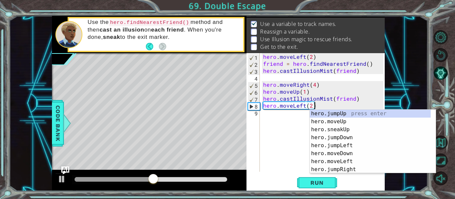
click at [319, 104] on div "hero . moveLeft ( 2 ) friend = hero . findNearestFriend ( ) hero . castIllusion…" at bounding box center [324, 119] width 125 height 133
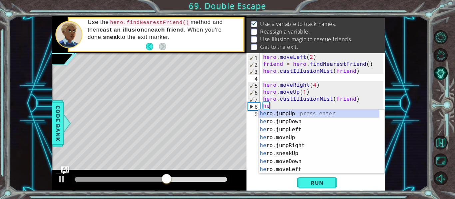
type textarea "h"
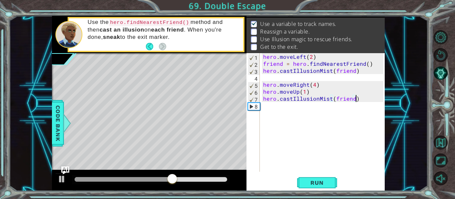
click at [316, 91] on div "hero . moveLeft ( 2 ) friend = hero . findNearestFriend ( ) hero . castIllusion…" at bounding box center [324, 119] width 125 height 133
click at [319, 84] on div "hero . moveLeft ( 2 ) friend = hero . findNearestFriend ( ) hero . castIllusion…" at bounding box center [324, 119] width 125 height 133
type textarea "hero.moveRight(4)"
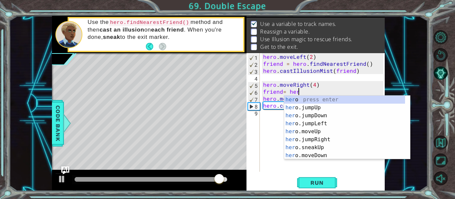
scroll to position [0, 2]
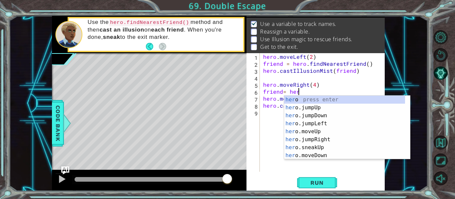
type textarea "friend= hero"
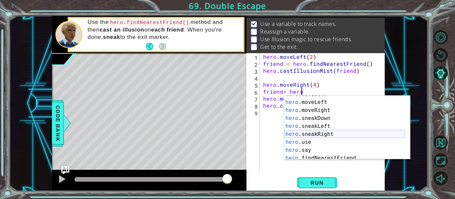
scroll to position [72, 0]
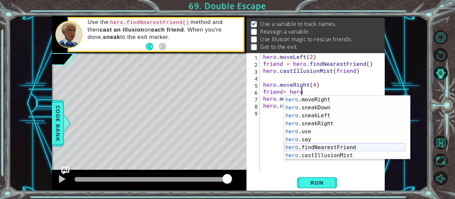
click at [339, 147] on div "hero .moveRight press enter hero .sneakDown press enter hero .sneakLeft press e…" at bounding box center [344, 136] width 121 height 80
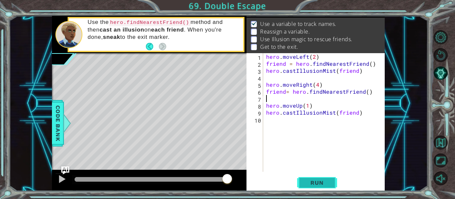
click at [320, 179] on button "Run" at bounding box center [317, 183] width 40 height 14
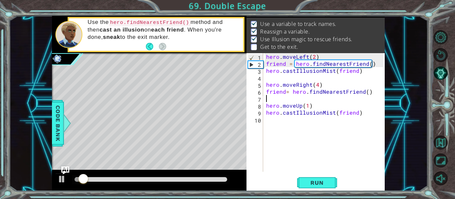
click at [198, 178] on div at bounding box center [151, 179] width 152 height 5
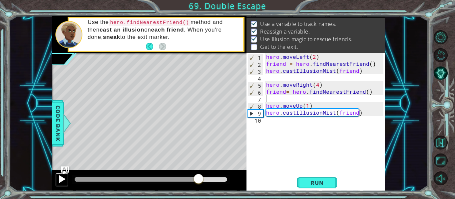
click at [59, 178] on div at bounding box center [62, 179] width 9 height 9
click at [270, 135] on div "hero . moveLeft ( 2 ) friend = hero . findNearestFriend ( ) hero . castIllusion…" at bounding box center [326, 119] width 122 height 133
type textarea "j"
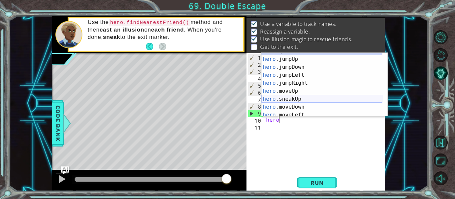
scroll to position [6, 0]
click at [294, 104] on div "hero press enter hero .jumpUp press enter hero .jumpDown press enter hero .jump…" at bounding box center [321, 87] width 121 height 80
type textarea "hero.moveDown(1)"
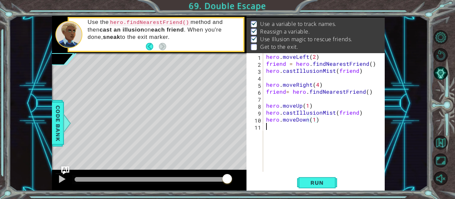
click at [278, 130] on div "hero . moveLeft ( 2 ) friend = hero . findNearestFriend ( ) hero . castIllusion…" at bounding box center [326, 119] width 122 height 133
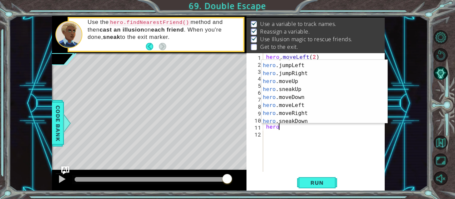
scroll to position [23, 0]
click at [294, 107] on div "hero .jumpDown press enter hero .jumpLeft press enter hero .jumpRight press ent…" at bounding box center [321, 94] width 121 height 80
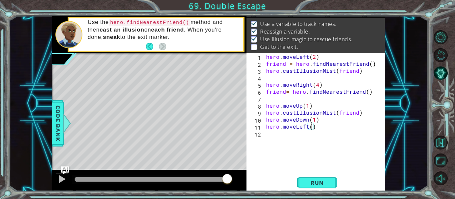
type textarea "hero.moveLeft(2)"
click at [284, 142] on div "hero . moveLeft ( 2 ) friend = hero . findNearestFriend ( ) hero . castIllusion…" at bounding box center [326, 119] width 122 height 133
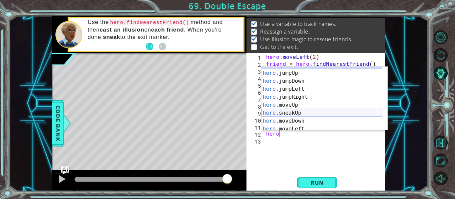
scroll to position [6, 0]
click at [291, 107] on div "hero press enter hero .jumpUp press enter hero .jumpDown press enter hero .jump…" at bounding box center [321, 101] width 121 height 80
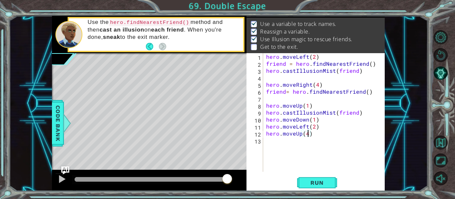
scroll to position [0, 2]
type textarea "hero.moveUp(4)"
click at [313, 181] on span "Run" at bounding box center [317, 183] width 26 height 7
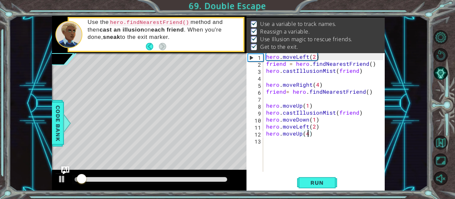
click at [189, 182] on div at bounding box center [151, 179] width 152 height 5
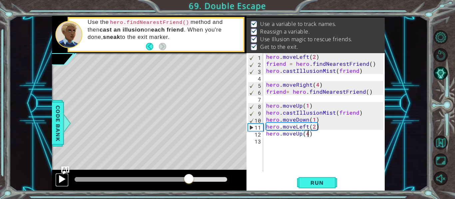
click at [60, 177] on div at bounding box center [62, 179] width 9 height 9
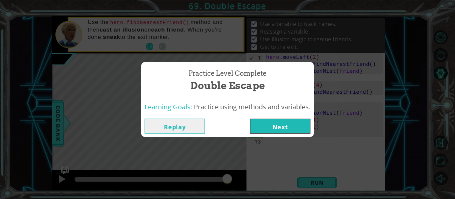
click at [310, 124] on button "Next" at bounding box center [280, 126] width 61 height 15
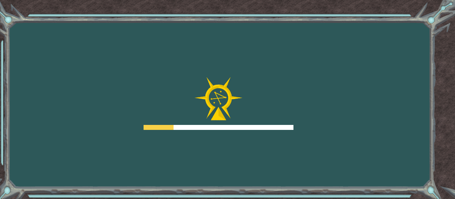
click at [296, 124] on div "Goals Error loading from server. Try refreshing the page. You'll need to join a…" at bounding box center [227, 99] width 455 height 199
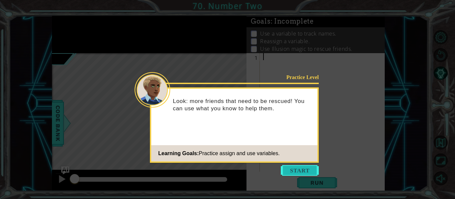
click at [297, 170] on button "Start" at bounding box center [300, 170] width 38 height 11
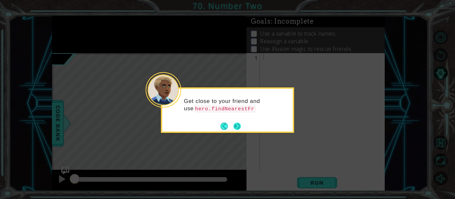
click at [240, 123] on button "Next" at bounding box center [237, 126] width 9 height 9
click at [239, 124] on button "Next" at bounding box center [236, 125] width 9 height 9
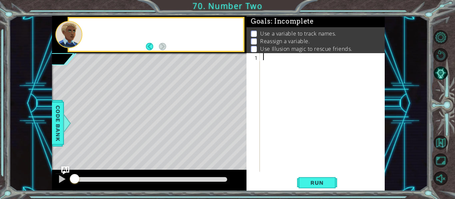
click at [239, 124] on div "Level Map" at bounding box center [206, 151] width 308 height 196
